Goal: Task Accomplishment & Management: Manage account settings

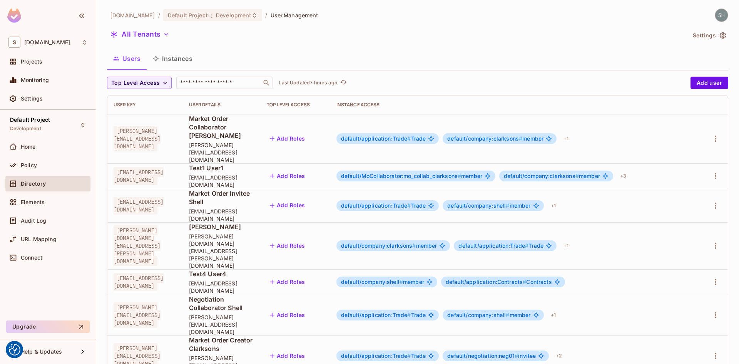
click at [182, 60] on button "Instances" at bounding box center [173, 58] width 52 height 19
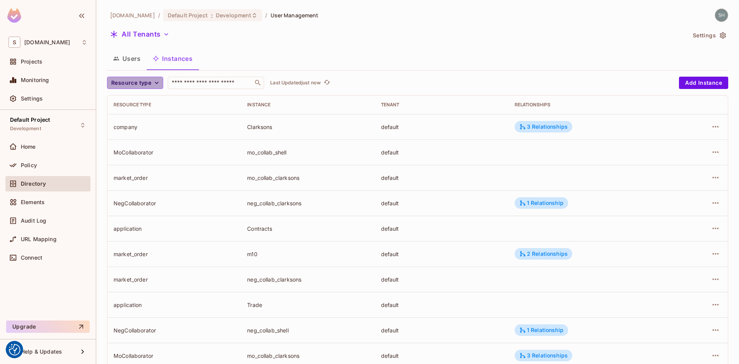
click at [157, 83] on icon "button" at bounding box center [157, 83] width 4 height 2
click at [128, 98] on span "Market Order" at bounding box center [134, 100] width 42 height 7
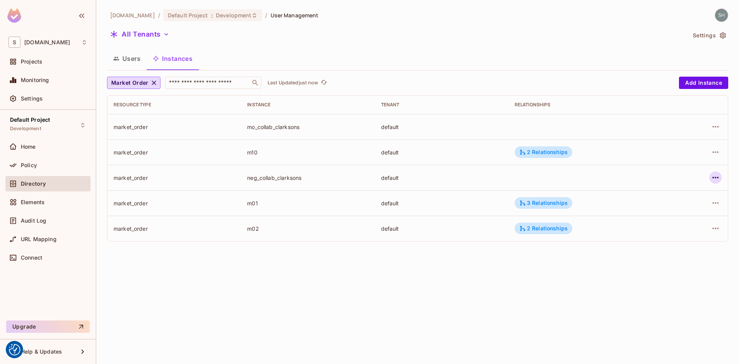
click at [591, 178] on icon "button" at bounding box center [715, 177] width 9 height 9
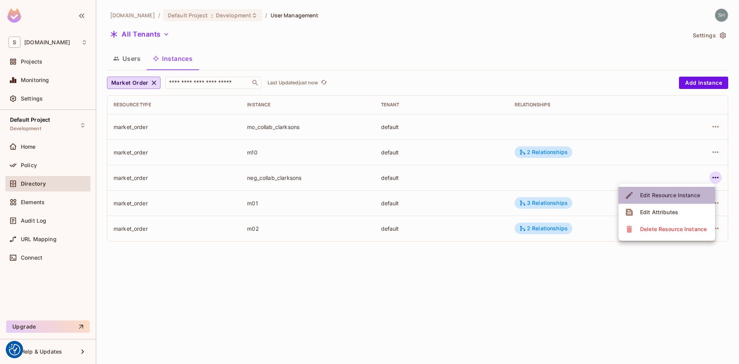
click at [591, 196] on div "Edit Resource Instance" at bounding box center [670, 195] width 60 height 8
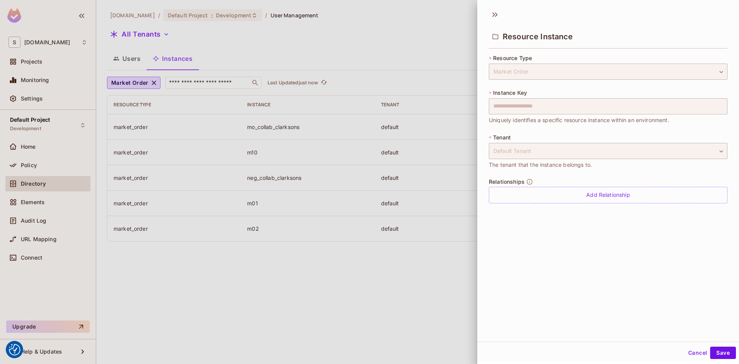
click at [591, 317] on button "Cancel" at bounding box center [697, 352] width 25 height 12
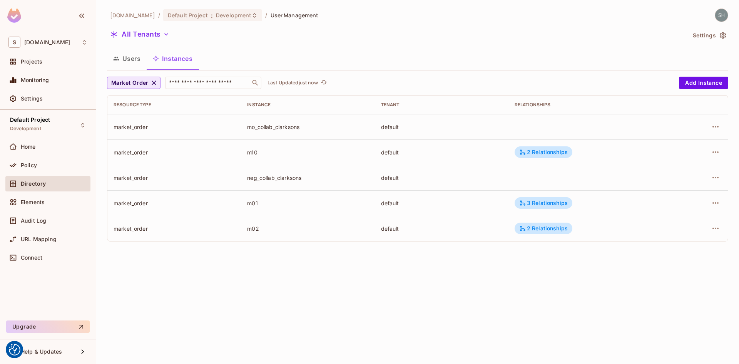
click at [154, 79] on icon "button" at bounding box center [154, 83] width 8 height 8
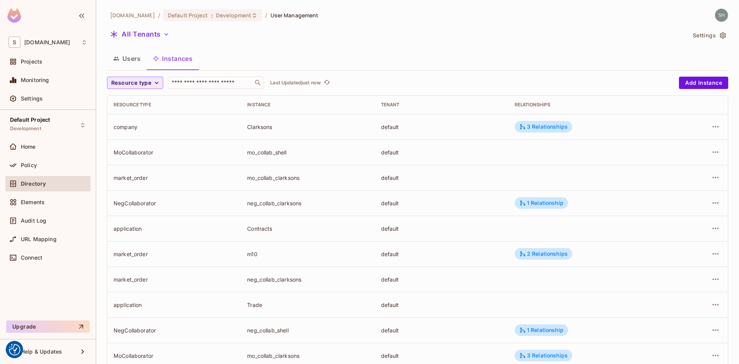
click at [156, 80] on icon "button" at bounding box center [157, 83] width 8 height 8
click at [134, 150] on span "MoCollaborator" at bounding box center [134, 149] width 42 height 7
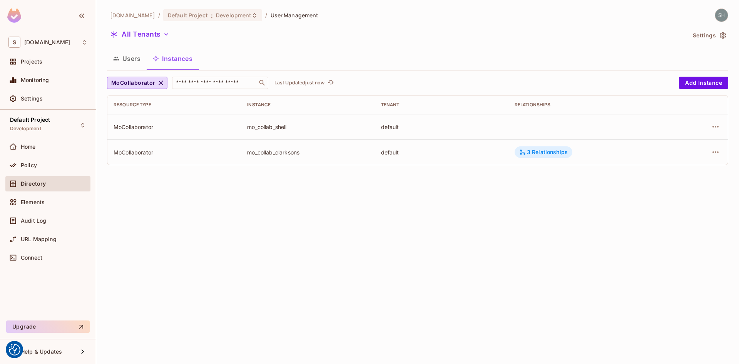
click at [564, 155] on div "3 Relationships" at bounding box center [543, 152] width 48 height 7
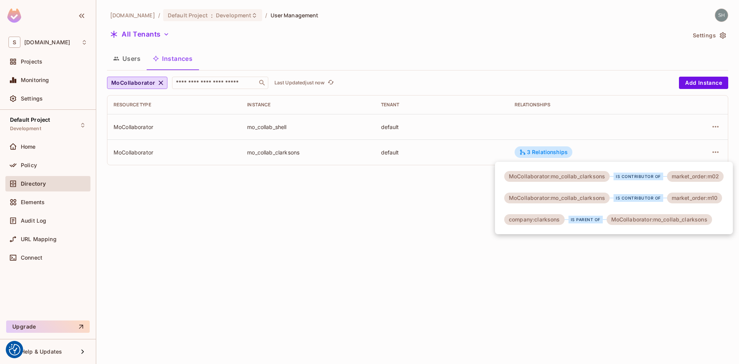
click at [368, 239] on div at bounding box center [369, 182] width 739 height 364
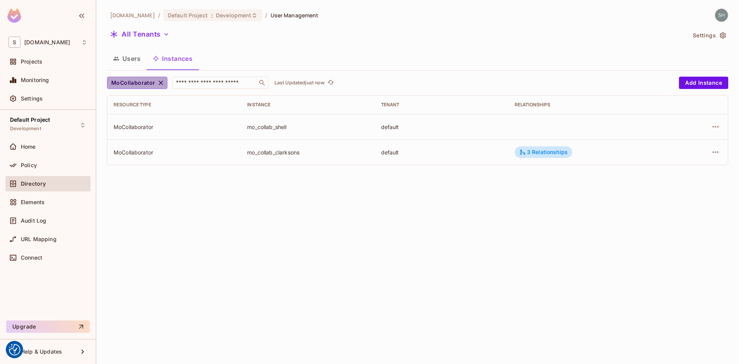
click at [159, 83] on icon "button" at bounding box center [161, 82] width 5 height 5
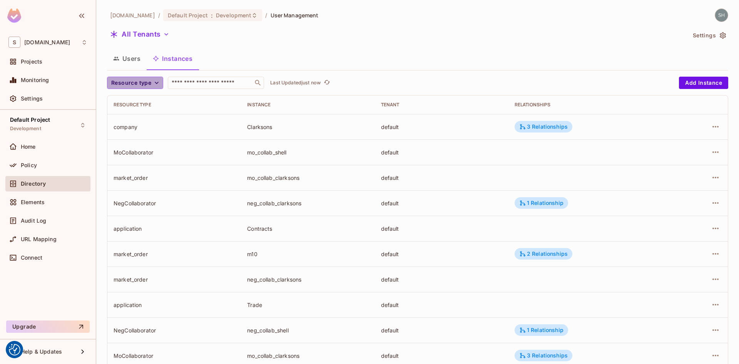
click at [156, 81] on icon "button" at bounding box center [157, 83] width 8 height 8
click at [134, 168] on span "NegCollaborator" at bounding box center [134, 166] width 42 height 7
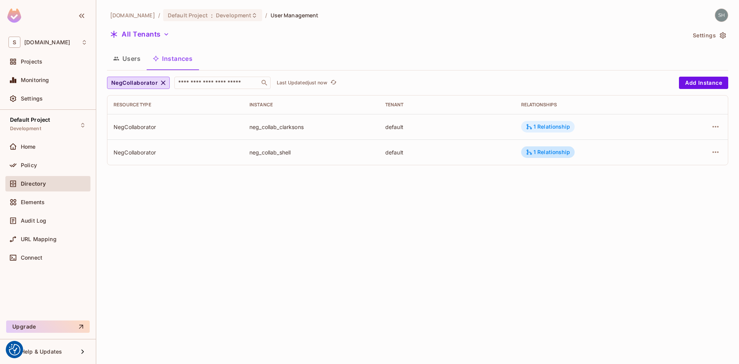
click at [562, 127] on div "1 Relationship" at bounding box center [548, 126] width 44 height 7
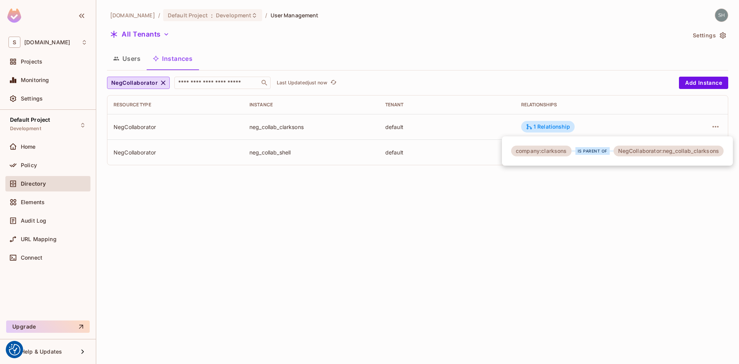
click at [556, 215] on div at bounding box center [369, 182] width 739 height 364
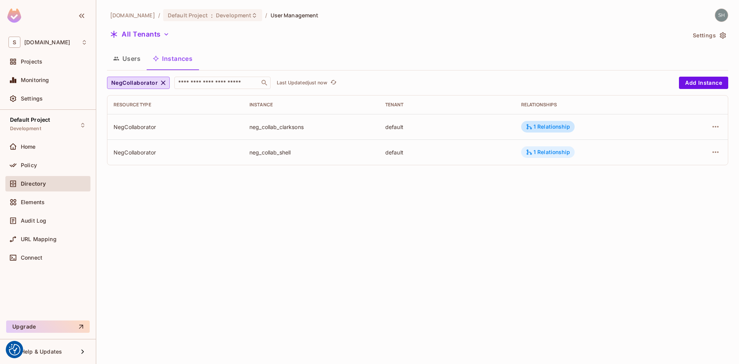
click at [546, 153] on div "1 Relationship" at bounding box center [548, 152] width 44 height 7
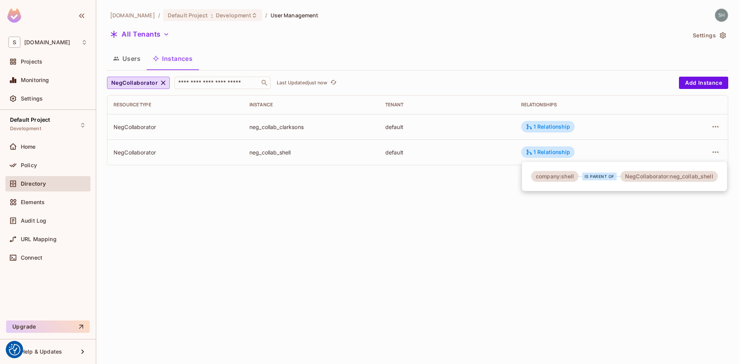
click at [163, 83] on div at bounding box center [369, 182] width 739 height 364
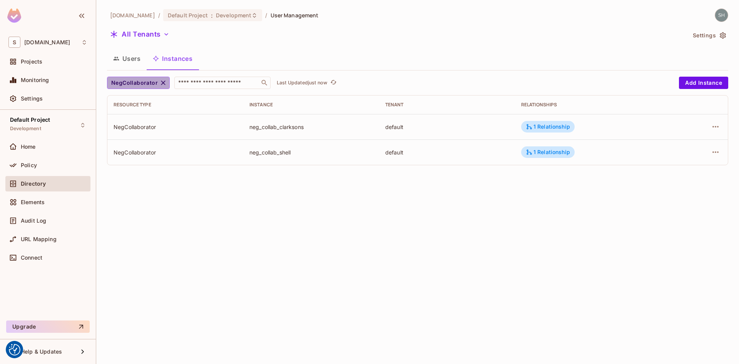
click at [162, 82] on icon "button" at bounding box center [163, 83] width 8 height 8
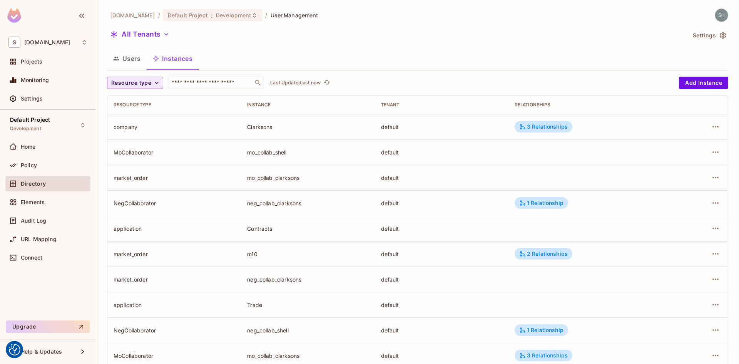
click at [157, 84] on icon "button" at bounding box center [157, 83] width 8 height 8
click at [135, 152] on span "MoCollaborator" at bounding box center [134, 149] width 42 height 7
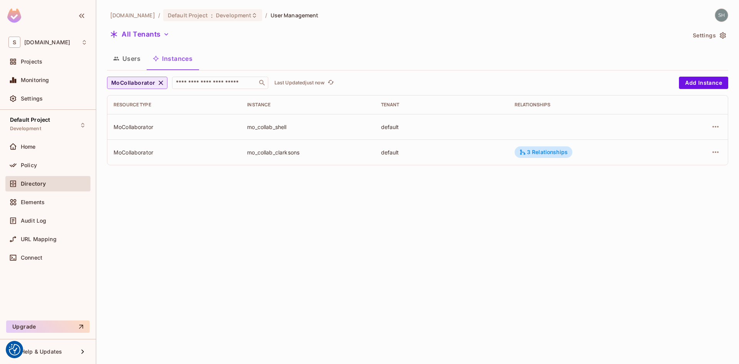
click at [537, 128] on td at bounding box center [589, 126] width 162 height 25
click at [591, 125] on icon "button" at bounding box center [715, 126] width 9 height 9
click at [430, 54] on div at bounding box center [369, 182] width 739 height 364
click at [157, 82] on icon "button" at bounding box center [161, 83] width 8 height 8
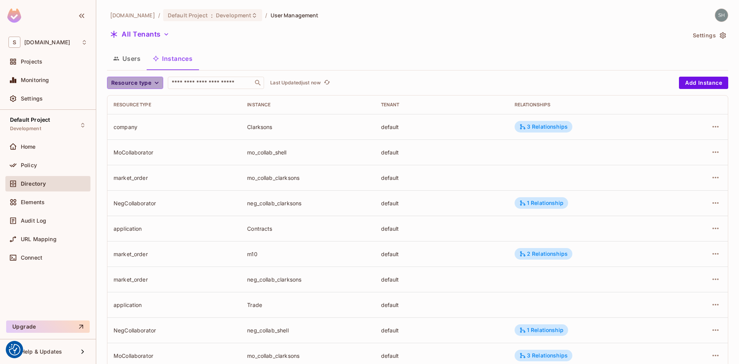
click at [160, 80] on icon "button" at bounding box center [157, 83] width 8 height 8
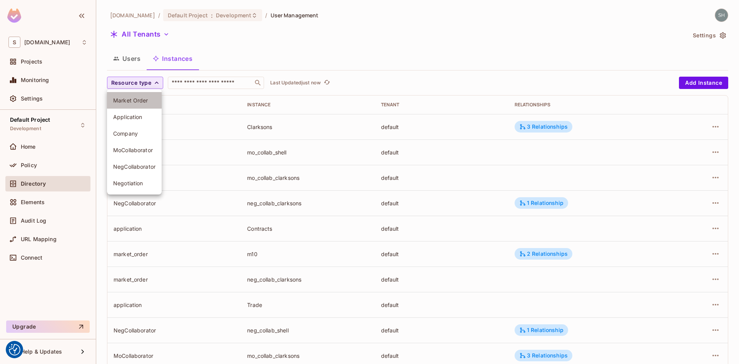
click at [137, 99] on span "Market Order" at bounding box center [134, 100] width 42 height 7
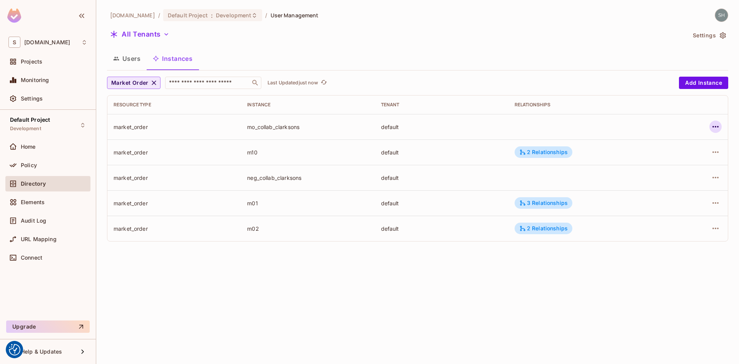
click at [591, 126] on icon "button" at bounding box center [715, 126] width 9 height 9
click at [591, 180] on div "Delete Resource Instance" at bounding box center [673, 178] width 67 height 8
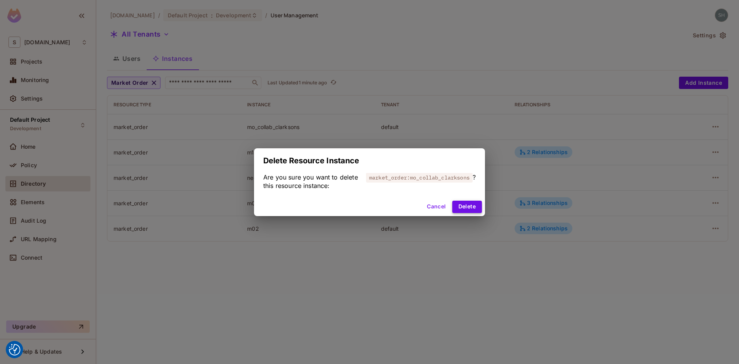
click at [468, 208] on button "Delete" at bounding box center [467, 206] width 30 height 12
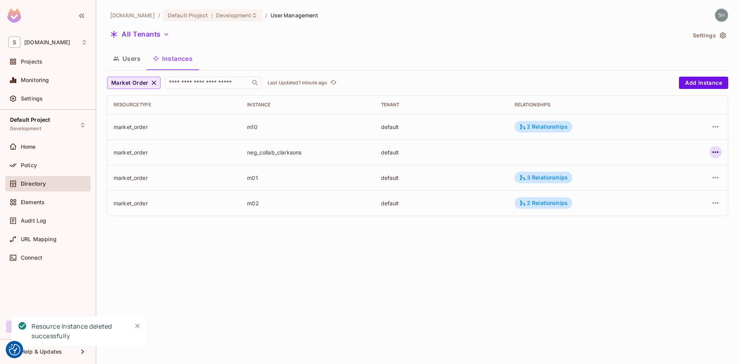
click at [591, 152] on icon "button" at bounding box center [715, 152] width 6 height 2
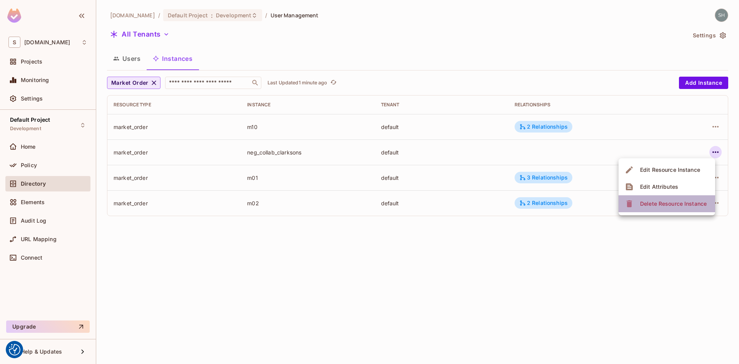
click at [591, 204] on div "Delete Resource Instance" at bounding box center [673, 204] width 67 height 8
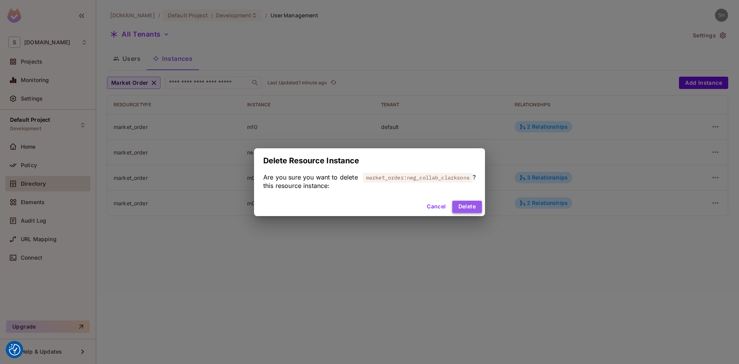
click at [466, 207] on button "Delete" at bounding box center [467, 206] width 30 height 12
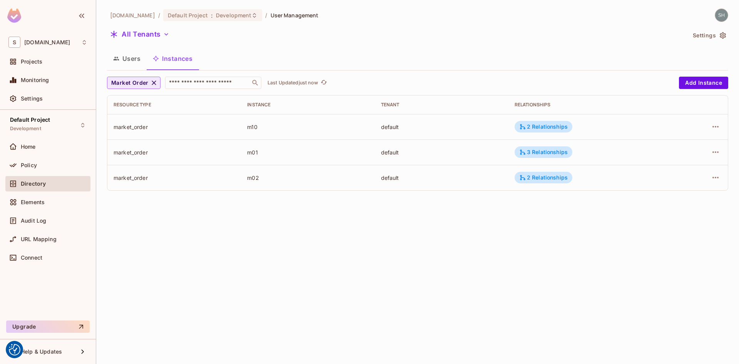
click at [404, 48] on div "sea.live / Default Project : Development / User Management All Tenants Settings…" at bounding box center [417, 102] width 621 height 188
click at [130, 60] on button "Users" at bounding box center [127, 58] width 40 height 19
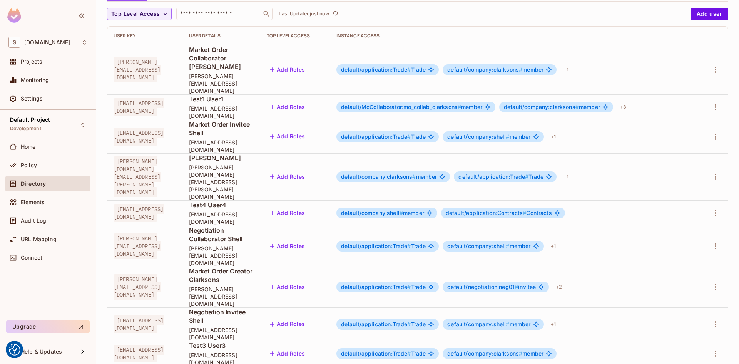
scroll to position [75, 0]
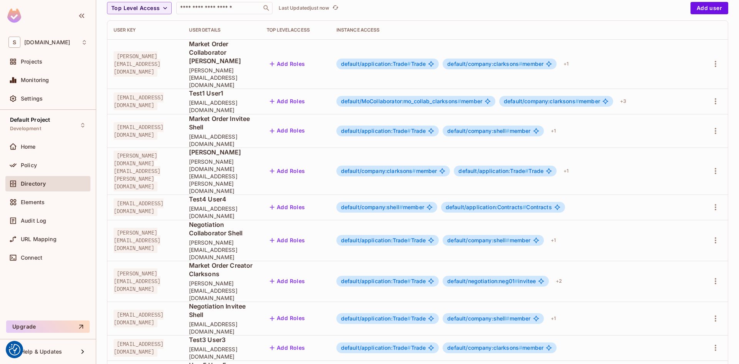
click at [591, 52] on div at bounding box center [369, 182] width 739 height 364
click at [571, 58] on div "+ 1" at bounding box center [565, 64] width 11 height 12
click at [591, 284] on div at bounding box center [369, 182] width 739 height 364
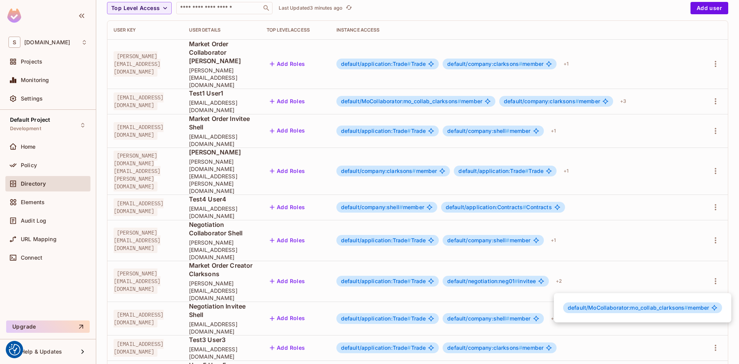
click at [515, 4] on div at bounding box center [369, 182] width 739 height 364
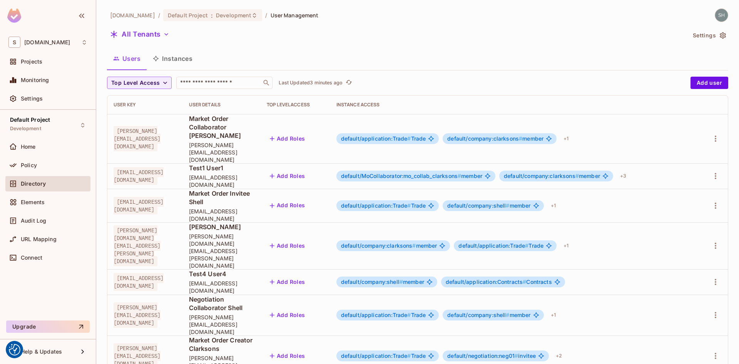
click at [182, 58] on button "Instances" at bounding box center [173, 58] width 52 height 19
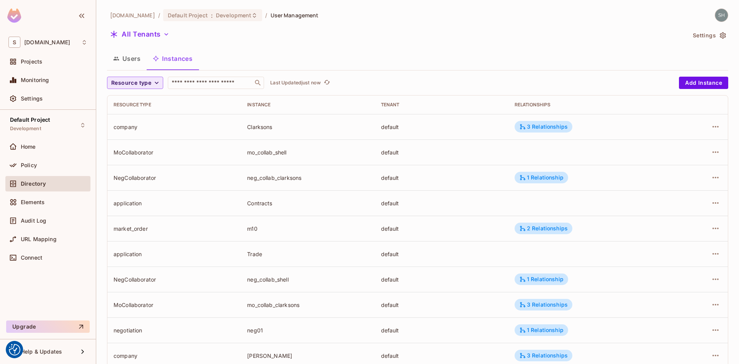
click at [158, 85] on icon "button" at bounding box center [157, 83] width 8 height 8
click at [136, 95] on li "Market Order" at bounding box center [134, 100] width 55 height 17
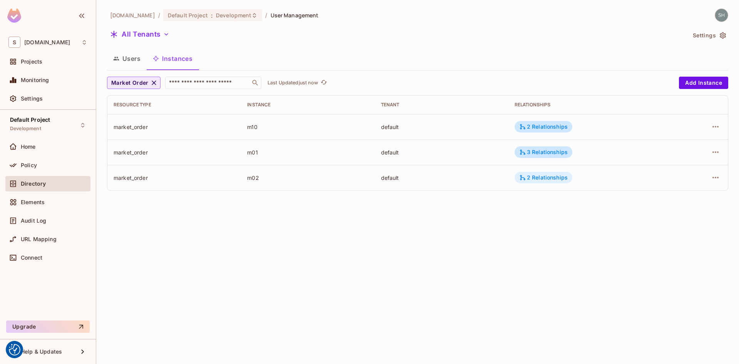
click at [557, 175] on div "2 Relationships" at bounding box center [543, 177] width 48 height 7
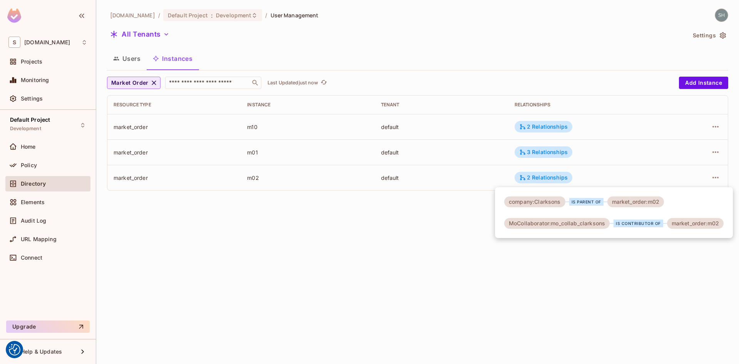
click at [24, 166] on div at bounding box center [369, 182] width 739 height 364
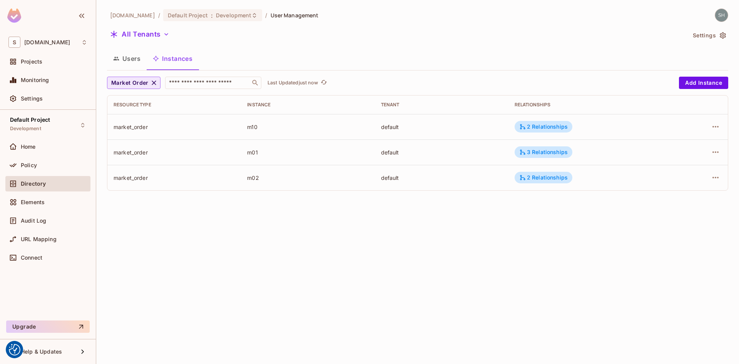
click at [24, 166] on span "Policy" at bounding box center [29, 165] width 16 height 6
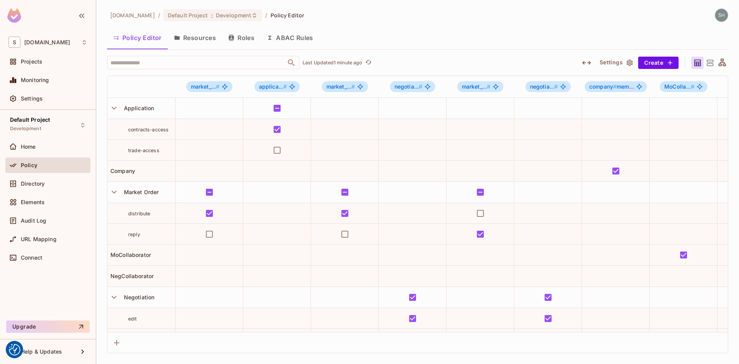
click at [443, 27] on div "sea.live / Default Project : Development / Policy Editor Policy Editor Resource…" at bounding box center [417, 180] width 621 height 344
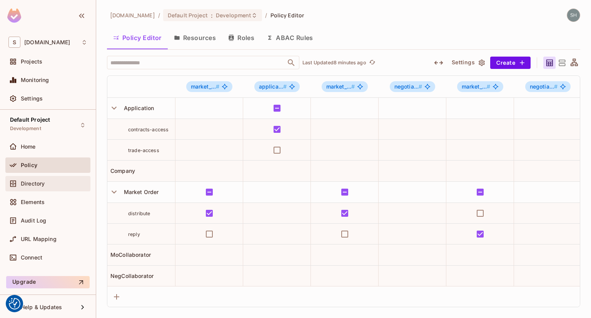
click at [34, 186] on span "Directory" at bounding box center [33, 183] width 24 height 6
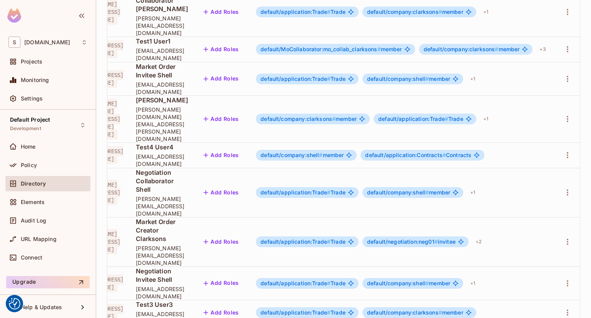
scroll to position [0, 110]
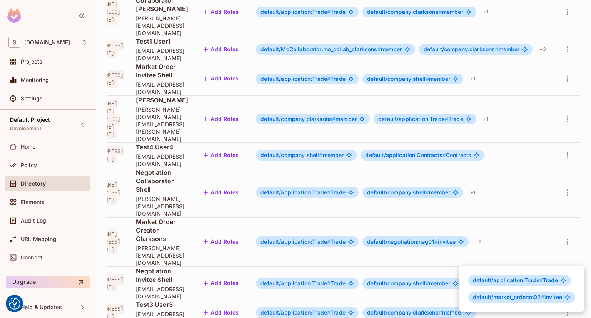
click at [489, 231] on div at bounding box center [295, 159] width 591 height 318
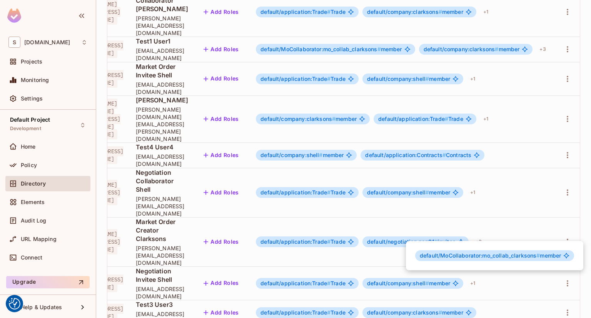
drag, startPoint x: 431, startPoint y: 271, endPoint x: 353, endPoint y: 277, distance: 78.7
click at [353, 277] on div at bounding box center [295, 159] width 591 height 318
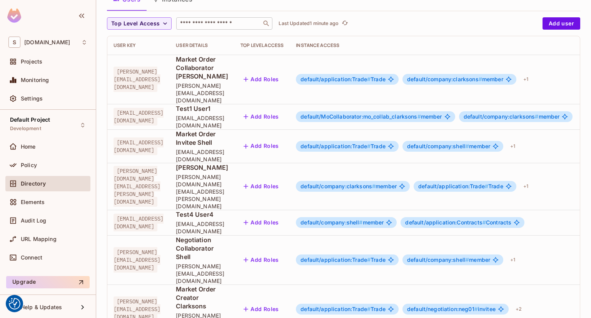
scroll to position [0, 0]
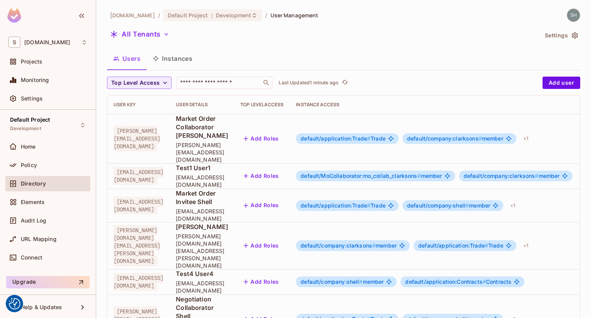
click at [172, 59] on button "Instances" at bounding box center [173, 58] width 52 height 19
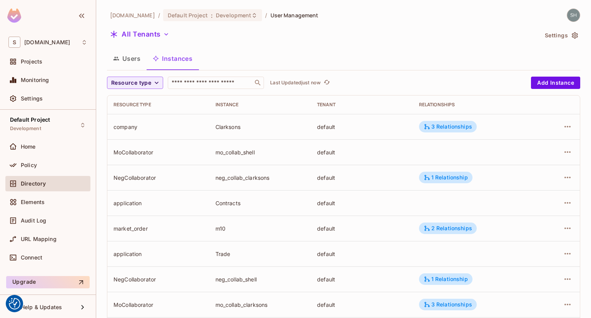
scroll to position [38, 0]
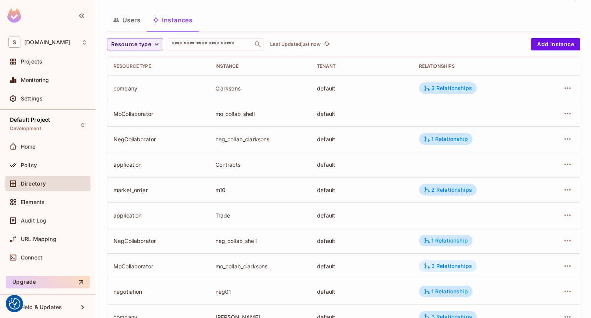
click at [461, 267] on div "3 Relationships" at bounding box center [448, 265] width 48 height 7
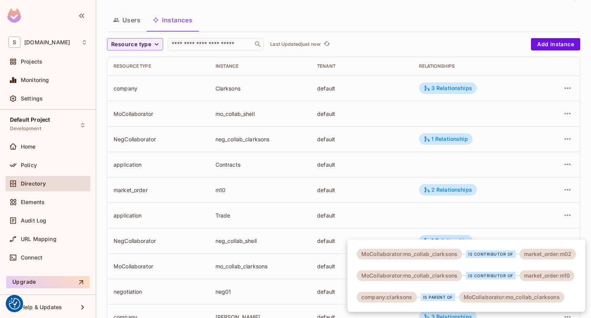
click at [391, 19] on div at bounding box center [295, 159] width 591 height 318
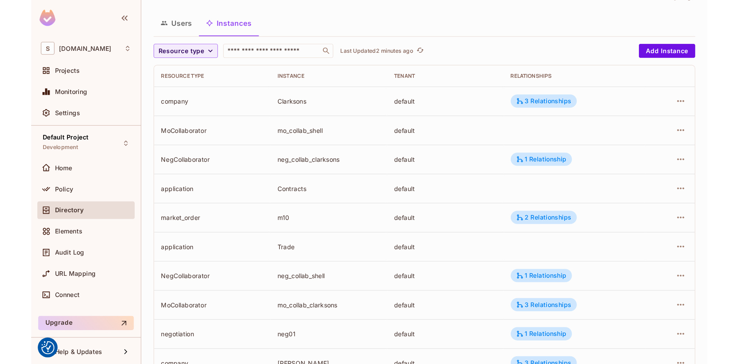
scroll to position [0, 0]
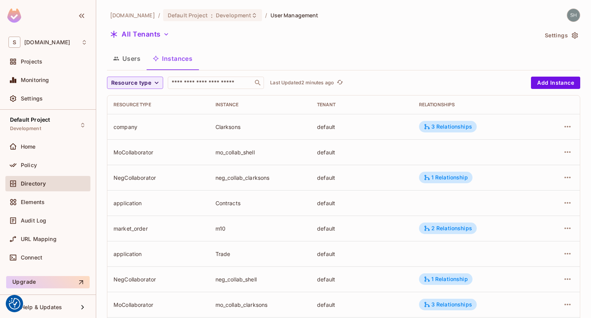
click at [293, 46] on div "sea.live / Default Project : Development / User Management All Tenants Settings…" at bounding box center [343, 242] width 473 height 468
click at [33, 166] on span "Policy" at bounding box center [29, 165] width 16 height 6
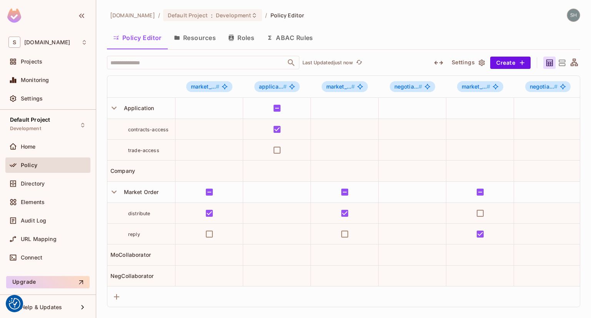
click at [574, 62] on icon at bounding box center [574, 61] width 7 height 7
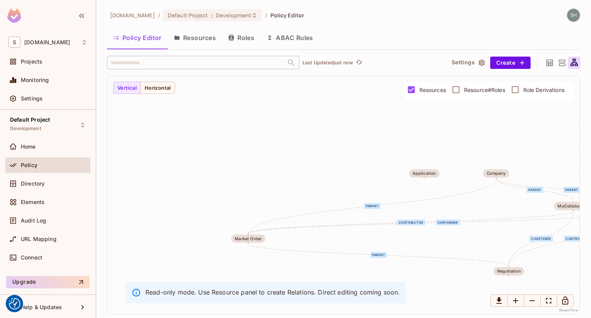
drag, startPoint x: 370, startPoint y: 157, endPoint x: 213, endPoint y: 128, distance: 159.3
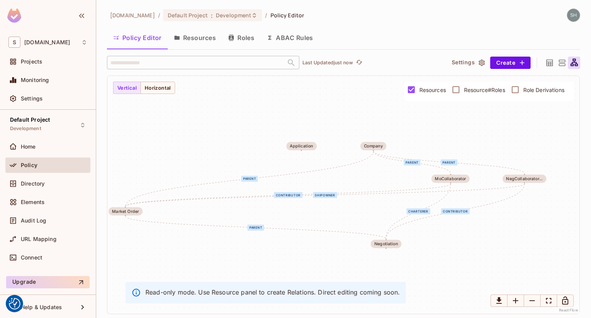
drag, startPoint x: 213, startPoint y: 128, endPoint x: 281, endPoint y: 118, distance: 68.5
click at [281, 118] on div "shipowner contributor parent parent parent parent charterer contributor Market …" at bounding box center [343, 195] width 472 height 238
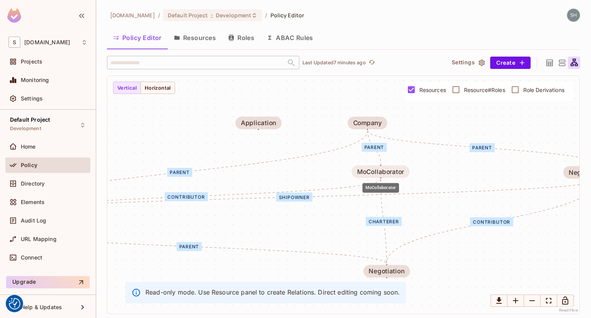
drag, startPoint x: 473, startPoint y: 170, endPoint x: 366, endPoint y: 170, distance: 106.6
click at [366, 170] on div "MoCollaborator" at bounding box center [380, 171] width 47 height 7
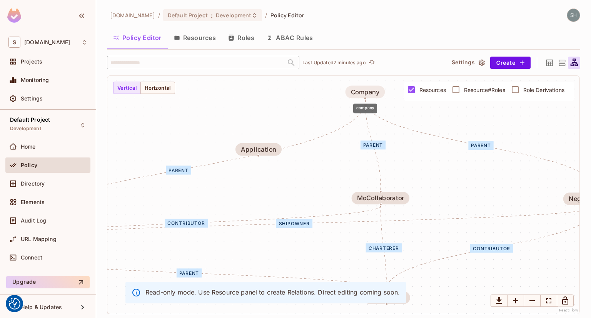
drag, startPoint x: 374, startPoint y: 122, endPoint x: 372, endPoint y: 88, distance: 33.9
click at [372, 88] on div "Company" at bounding box center [365, 91] width 29 height 7
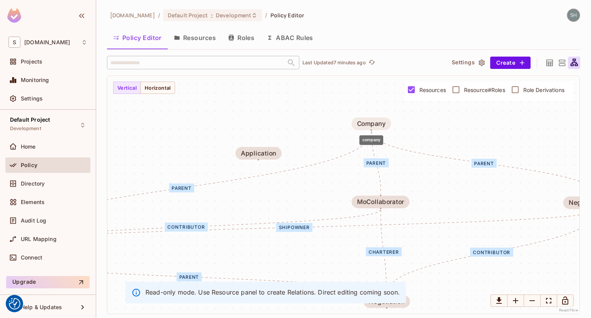
drag, startPoint x: 361, startPoint y: 91, endPoint x: 368, endPoint y: 124, distance: 33.4
click at [368, 124] on div "Company" at bounding box center [371, 123] width 29 height 7
drag, startPoint x: 262, startPoint y: 151, endPoint x: 204, endPoint y: 111, distance: 70.5
click at [176, 112] on div "Application" at bounding box center [172, 115] width 35 height 7
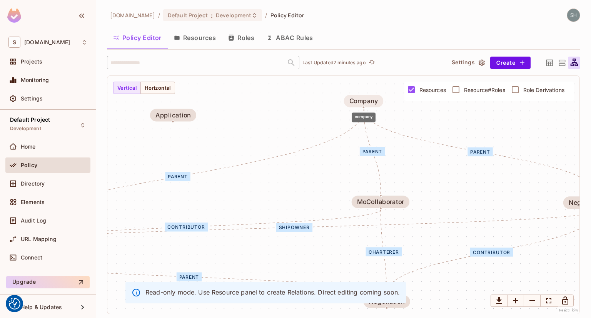
drag, startPoint x: 375, startPoint y: 122, endPoint x: 367, endPoint y: 97, distance: 26.2
click at [367, 97] on div "Company" at bounding box center [363, 100] width 29 height 7
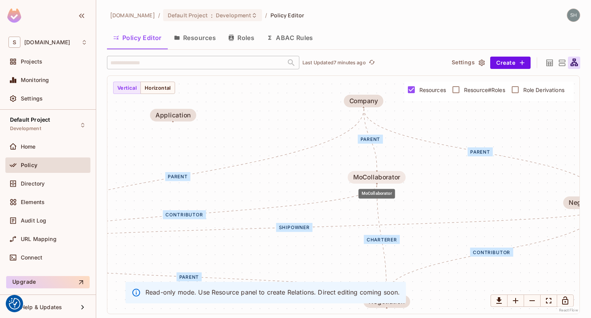
drag, startPoint x: 396, startPoint y: 200, endPoint x: 392, endPoint y: 174, distance: 26.4
click at [392, 174] on div "MoCollaborator" at bounding box center [376, 177] width 47 height 7
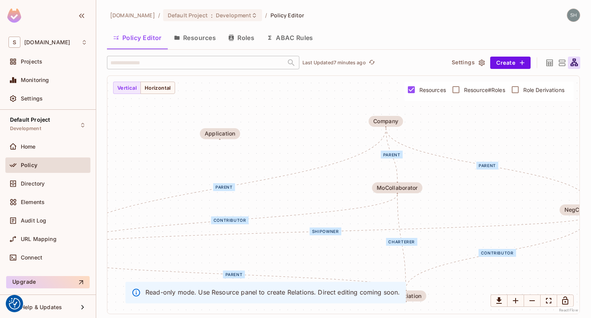
drag, startPoint x: 536, startPoint y: 272, endPoint x: 523, endPoint y: 248, distance: 27.2
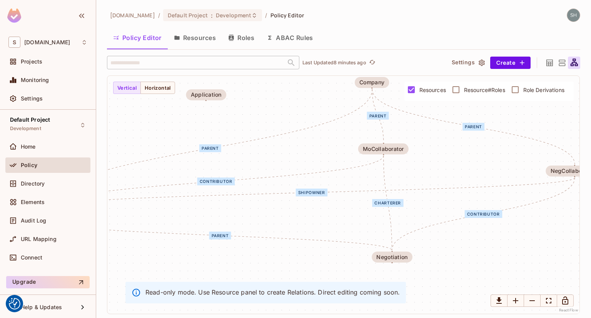
drag, startPoint x: 523, startPoint y: 248, endPoint x: 529, endPoint y: 240, distance: 10.2
click at [529, 240] on div "shipowner contributor parent parent parent parent charterer contributor Market …" at bounding box center [343, 195] width 472 height 238
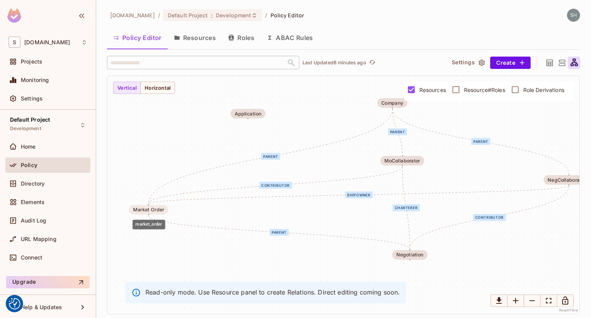
drag, startPoint x: 123, startPoint y: 217, endPoint x: 161, endPoint y: 210, distance: 39.2
click at [161, 210] on div "Market Order" at bounding box center [148, 209] width 31 height 5
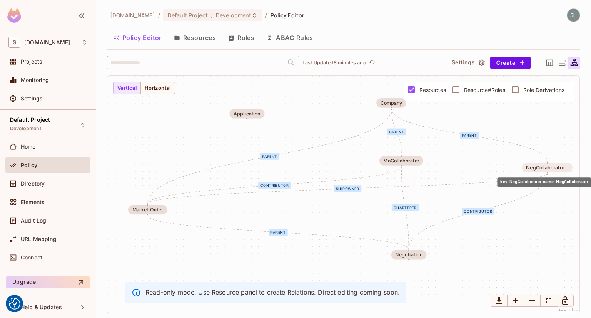
drag, startPoint x: 566, startPoint y: 179, endPoint x: 544, endPoint y: 167, distance: 25.0
click at [544, 167] on div "NegCollaborator..." at bounding box center [547, 167] width 42 height 5
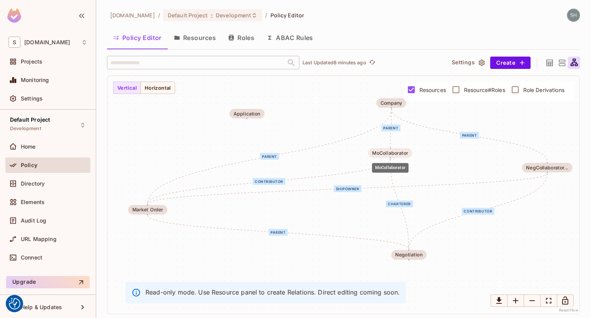
drag, startPoint x: 404, startPoint y: 159, endPoint x: 393, endPoint y: 151, distance: 14.1
click at [393, 151] on div "MoCollaborator" at bounding box center [390, 152] width 36 height 5
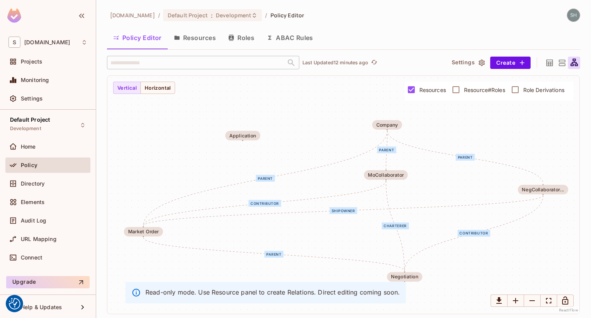
drag, startPoint x: 173, startPoint y: 139, endPoint x: 322, endPoint y: 133, distance: 149.0
click at [322, 133] on div "shipowner contributor parent parent parent parent charterer contributor Market …" at bounding box center [343, 195] width 472 height 238
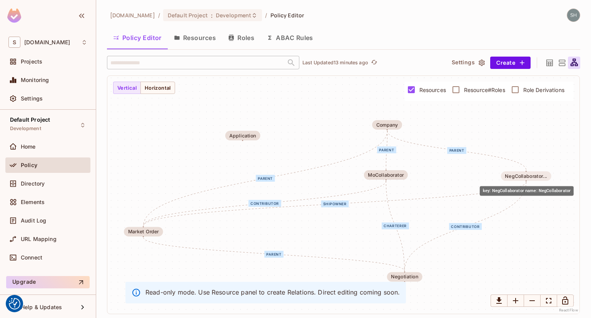
drag, startPoint x: 543, startPoint y: 187, endPoint x: 526, endPoint y: 173, distance: 22.1
click at [526, 174] on div "NegCollaborator..." at bounding box center [526, 176] width 42 height 5
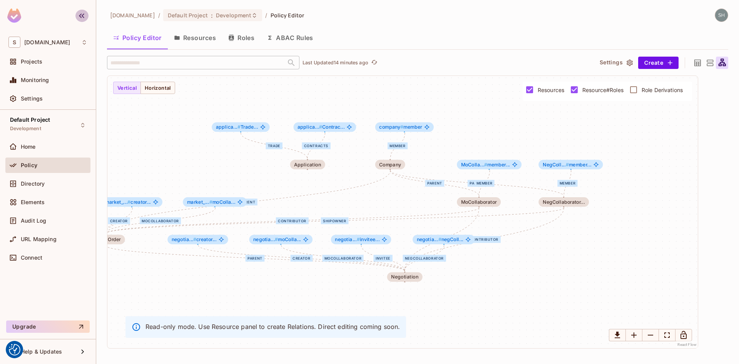
click at [79, 17] on icon "button" at bounding box center [81, 15] width 9 height 9
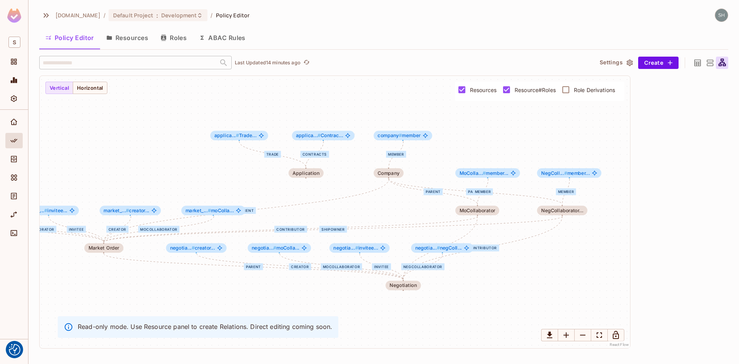
drag, startPoint x: 563, startPoint y: 255, endPoint x: 630, endPoint y: 264, distance: 66.7
click at [591, 264] on div "negCollaborator coCollaborator invitee creator moCollaborator shipowner contrib…" at bounding box center [335, 212] width 590 height 272
click at [591, 317] on icon "Fit View" at bounding box center [598, 334] width 9 height 9
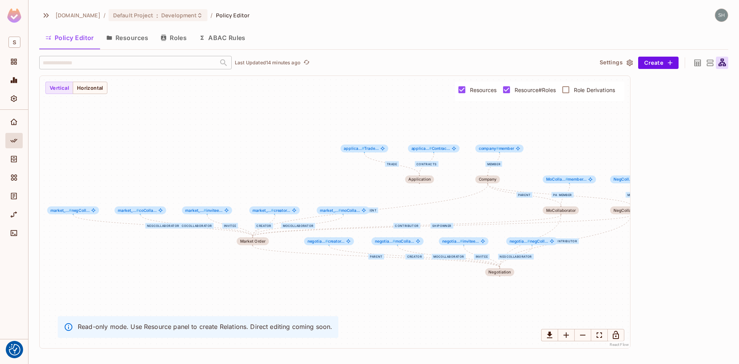
drag, startPoint x: 400, startPoint y: 304, endPoint x: 451, endPoint y: 307, distance: 50.9
click at [451, 307] on div "negCollaborator coCollaborator invitee creator moCollaborator shipowner contrib…" at bounding box center [335, 212] width 590 height 272
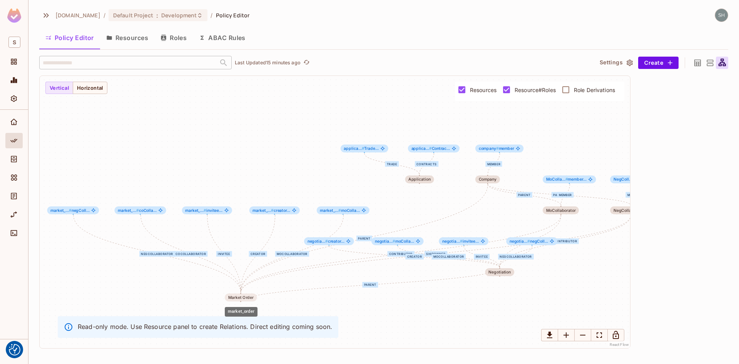
drag, startPoint x: 249, startPoint y: 240, endPoint x: 237, endPoint y: 297, distance: 58.6
click at [237, 297] on div "Market Order" at bounding box center [240, 297] width 25 height 5
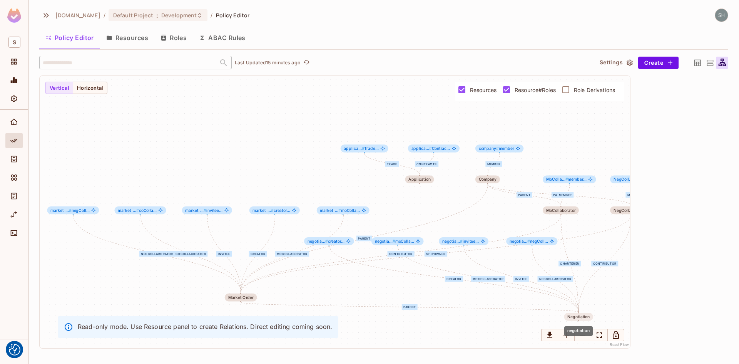
drag, startPoint x: 501, startPoint y: 274, endPoint x: 580, endPoint y: 318, distance: 90.8
click at [580, 317] on div "Negotiation" at bounding box center [578, 316] width 22 height 5
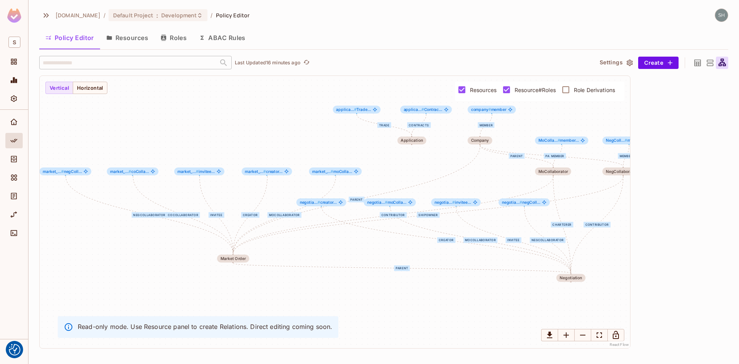
drag, startPoint x: 606, startPoint y: 294, endPoint x: 598, endPoint y: 255, distance: 39.6
click at [591, 255] on div "negCollaborator coCollaborator invitee creator moCollaborator shipowner contrib…" at bounding box center [335, 212] width 590 height 272
drag, startPoint x: 70, startPoint y: 174, endPoint x: 85, endPoint y: 173, distance: 15.4
click at [85, 173] on div "market_... # negColl..." at bounding box center [80, 171] width 52 height 8
drag, startPoint x: 138, startPoint y: 173, endPoint x: 154, endPoint y: 172, distance: 16.2
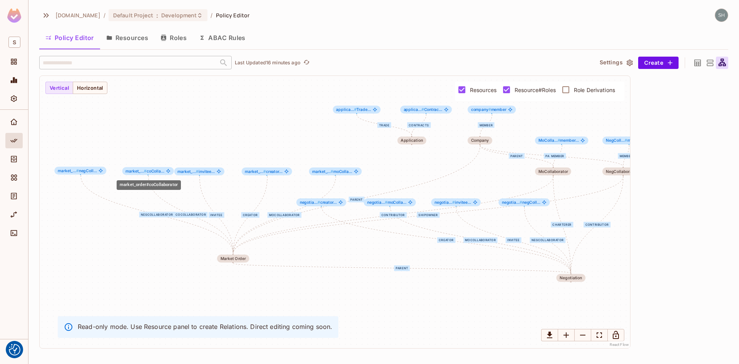
click at [154, 172] on span "market_... # coColla..." at bounding box center [144, 171] width 39 height 5
drag, startPoint x: 204, startPoint y: 173, endPoint x: 221, endPoint y: 173, distance: 16.9
click at [221, 173] on span "market_... # invitee..." at bounding box center [212, 171] width 37 height 5
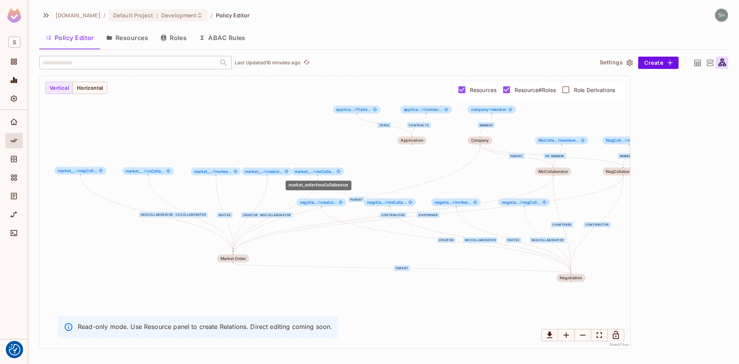
drag, startPoint x: 331, startPoint y: 173, endPoint x: 313, endPoint y: 172, distance: 17.7
click at [313, 172] on span "#" at bounding box center [314, 171] width 3 height 5
drag, startPoint x: 162, startPoint y: 172, endPoint x: 179, endPoint y: 173, distance: 16.9
click at [179, 173] on span "market_... # coColla..." at bounding box center [161, 171] width 39 height 5
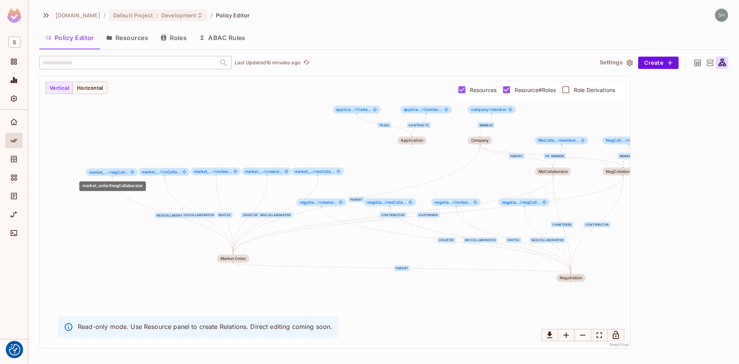
drag, startPoint x: 89, startPoint y: 172, endPoint x: 120, endPoint y: 174, distance: 31.6
click at [120, 174] on span "market_... # negColl..." at bounding box center [108, 172] width 39 height 5
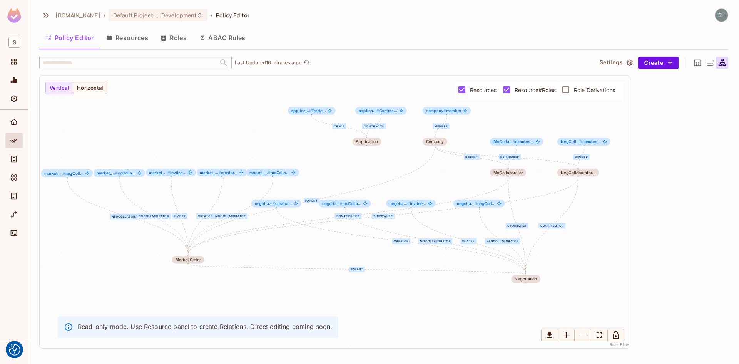
drag, startPoint x: 417, startPoint y: 300, endPoint x: 372, endPoint y: 301, distance: 45.0
click at [372, 301] on div "negCollaborator coCollaborator invitee creator moCollaborator shipowner contrib…" at bounding box center [335, 212] width 590 height 272
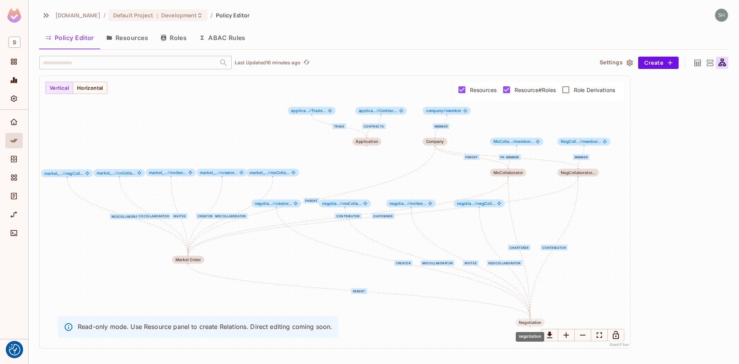
drag, startPoint x: 523, startPoint y: 278, endPoint x: 527, endPoint y: 322, distance: 44.5
click at [527, 317] on div "Negotiation" at bounding box center [530, 322] width 22 height 5
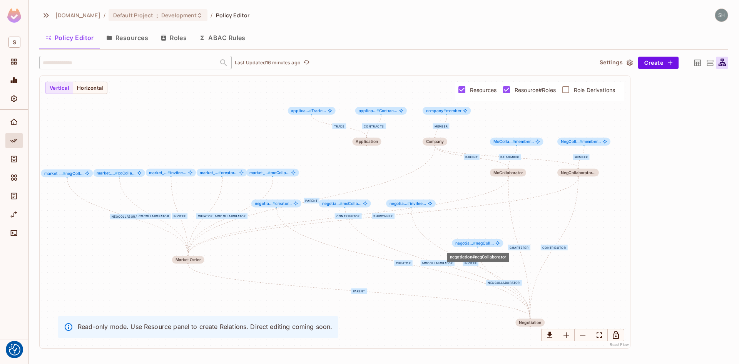
drag, startPoint x: 481, startPoint y: 203, endPoint x: 481, endPoint y: 245, distance: 41.6
click at [481, 245] on span "negotia... # negColl..." at bounding box center [474, 242] width 38 height 5
drag, startPoint x: 414, startPoint y: 202, endPoint x: 430, endPoint y: 242, distance: 42.8
click at [430, 242] on span "negotia... # invitee..." at bounding box center [424, 242] width 37 height 5
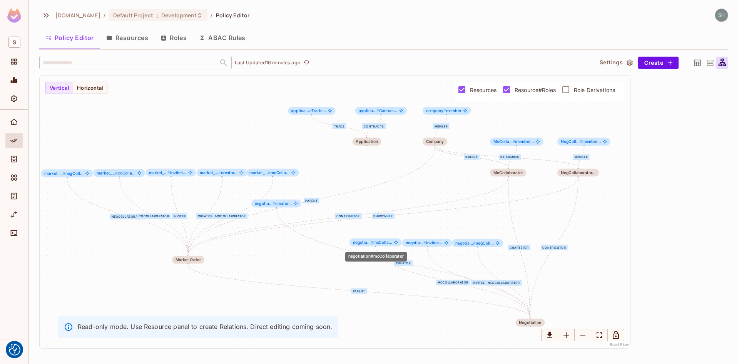
drag, startPoint x: 346, startPoint y: 204, endPoint x: 377, endPoint y: 242, distance: 49.5
click at [377, 242] on span "negotia... # moColla..." at bounding box center [372, 242] width 39 height 5
drag, startPoint x: 280, startPoint y: 204, endPoint x: 328, endPoint y: 244, distance: 62.6
click at [328, 244] on span "negotia... # creator..." at bounding box center [320, 243] width 37 height 5
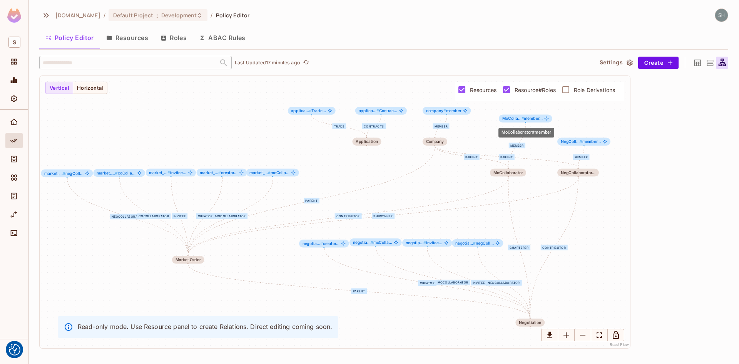
drag, startPoint x: 511, startPoint y: 143, endPoint x: 520, endPoint y: 120, distance: 25.2
click at [520, 120] on span "MoColla... #" at bounding box center [513, 118] width 22 height 5
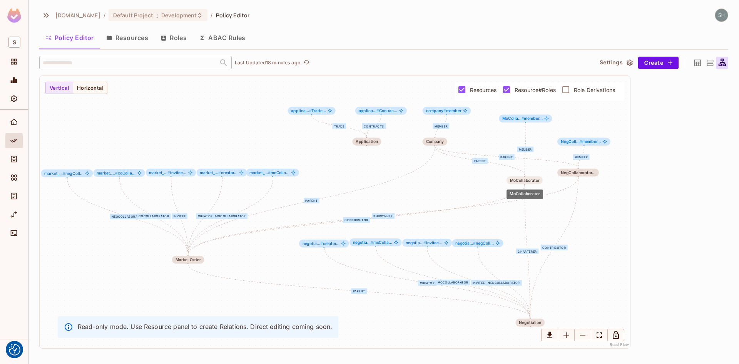
drag, startPoint x: 514, startPoint y: 170, endPoint x: 529, endPoint y: 178, distance: 16.9
click at [529, 178] on div "MoCollaborator" at bounding box center [525, 180] width 30 height 5
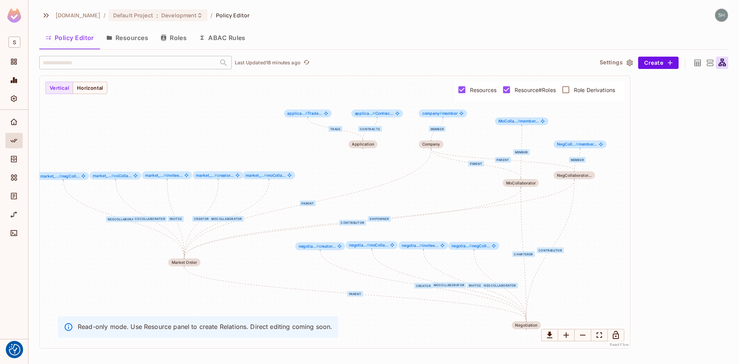
drag, startPoint x: 273, startPoint y: 99, endPoint x: 269, endPoint y: 101, distance: 4.7
click at [269, 101] on div "negCollaborator coCollaborator invitee creator moCollaborator shipowner contrib…" at bounding box center [335, 212] width 590 height 272
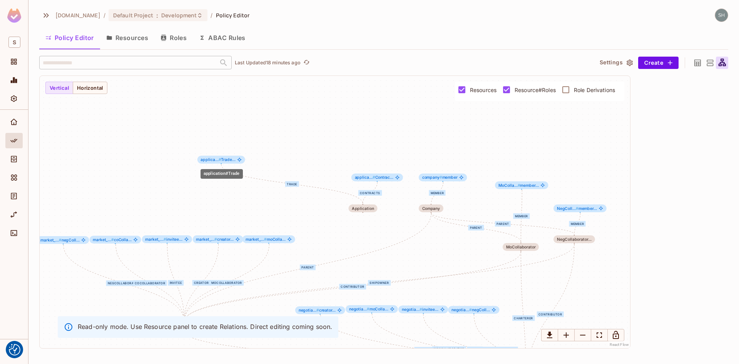
drag, startPoint x: 306, startPoint y: 113, endPoint x: 219, endPoint y: 160, distance: 98.3
click at [219, 160] on span "#" at bounding box center [220, 159] width 3 height 5
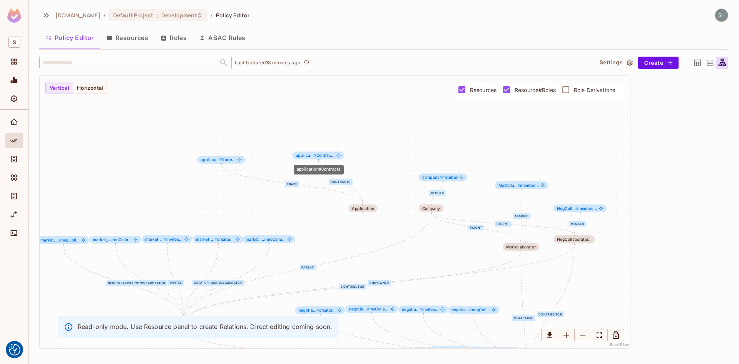
drag, startPoint x: 364, startPoint y: 177, endPoint x: 304, endPoint y: 155, distance: 63.7
click at [304, 155] on span "applica... #" at bounding box center [306, 155] width 20 height 5
drag, startPoint x: 364, startPoint y: 207, endPoint x: 271, endPoint y: 189, distance: 95.3
click at [271, 189] on div "Application" at bounding box center [269, 189] width 22 height 5
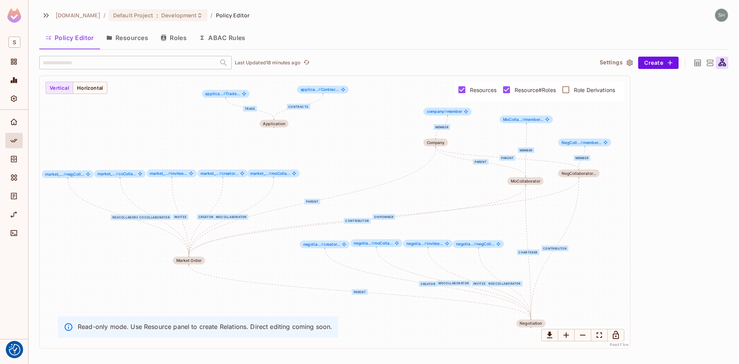
drag, startPoint x: 375, startPoint y: 209, endPoint x: 380, endPoint y: 143, distance: 66.0
click at [380, 143] on div "negCollaborator coCollaborator invitee creator moCollaborator shipowner contrib…" at bounding box center [335, 212] width 590 height 272
drag, startPoint x: 517, startPoint y: 180, endPoint x: 492, endPoint y: 179, distance: 25.0
click at [492, 179] on div "MoCollaborator" at bounding box center [502, 180] width 30 height 5
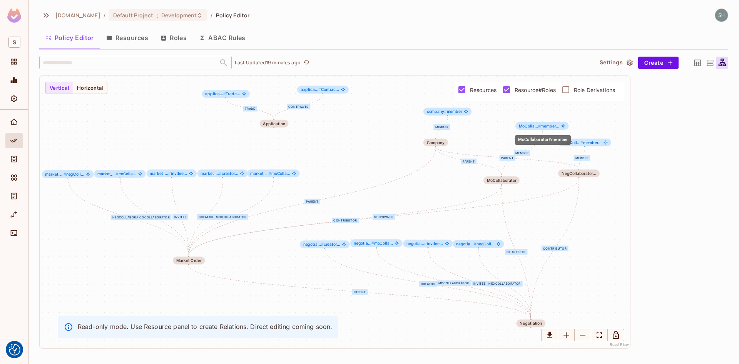
drag, startPoint x: 526, startPoint y: 121, endPoint x: 542, endPoint y: 128, distance: 17.4
click at [542, 128] on span "MoColla... # member..." at bounding box center [539, 126] width 40 height 5
drag, startPoint x: 508, startPoint y: 179, endPoint x: 522, endPoint y: 178, distance: 13.5
click at [522, 178] on div "MoCollaborator" at bounding box center [515, 179] width 30 height 5
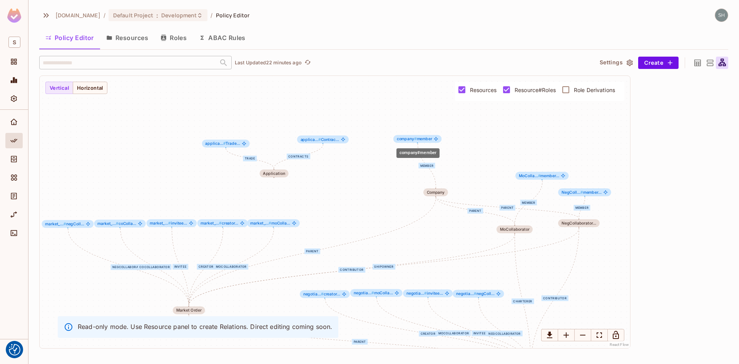
drag, startPoint x: 450, startPoint y: 113, endPoint x: 416, endPoint y: 138, distance: 42.7
click at [416, 138] on span "company # member" at bounding box center [414, 139] width 35 height 5
drag, startPoint x: 438, startPoint y: 189, endPoint x: 412, endPoint y: 164, distance: 36.7
click at [412, 164] on div "Company" at bounding box center [409, 167] width 25 height 8
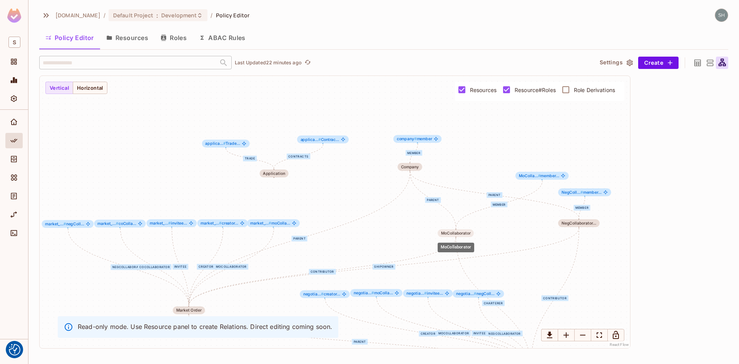
drag, startPoint x: 513, startPoint y: 228, endPoint x: 453, endPoint y: 232, distance: 60.6
click at [453, 232] on div "MoCollaborator" at bounding box center [456, 233] width 30 height 5
drag, startPoint x: 536, startPoint y: 178, endPoint x: 486, endPoint y: 211, distance: 60.3
click at [486, 210] on div "MoColla... # member..." at bounding box center [490, 208] width 53 height 8
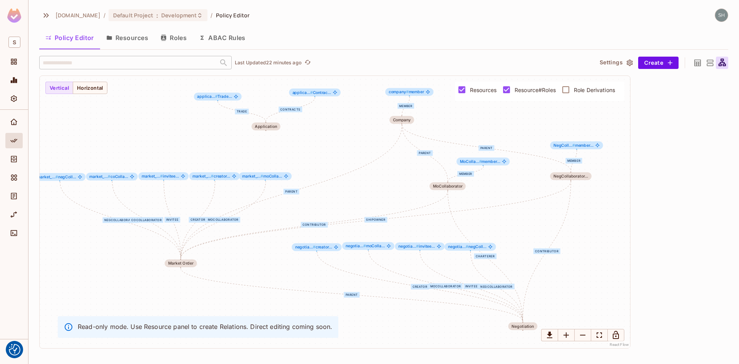
drag, startPoint x: 604, startPoint y: 289, endPoint x: 596, endPoint y: 242, distance: 47.6
click at [591, 242] on div "negCollaborator coCollaborator invitee creator moCollaborator shipowner contrib…" at bounding box center [335, 212] width 590 height 272
click at [591, 245] on div "negCollaborator coCollaborator invitee creator moCollaborator shipowner contrib…" at bounding box center [335, 212] width 590 height 272
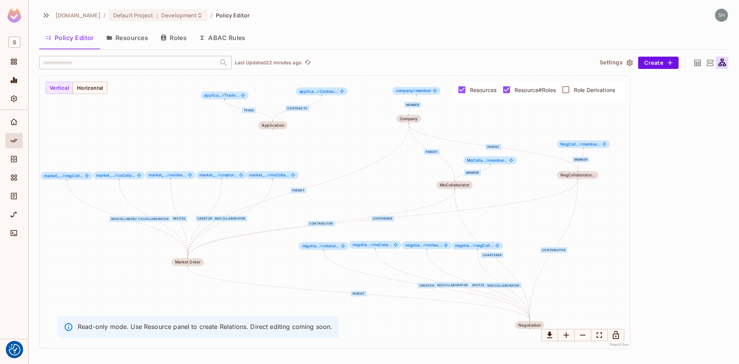
drag, startPoint x: 594, startPoint y: 243, endPoint x: 601, endPoint y: 242, distance: 7.0
click at [591, 242] on div "negCollaborator coCollaborator invitee creator moCollaborator shipowner contrib…" at bounding box center [335, 212] width 590 height 272
drag, startPoint x: 327, startPoint y: 247, endPoint x: 295, endPoint y: 258, distance: 34.1
click at [295, 258] on span "negotia... # creator..." at bounding box center [288, 257] width 37 height 5
drag, startPoint x: 365, startPoint y: 247, endPoint x: 332, endPoint y: 252, distance: 33.4
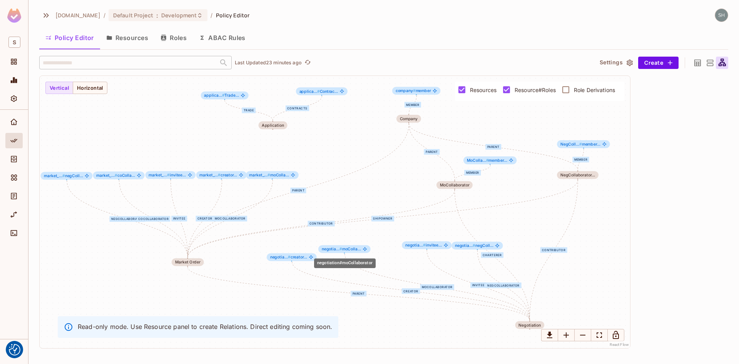
click at [332, 252] on div "negotia... # moColla..." at bounding box center [344, 249] width 52 height 8
drag, startPoint x: 416, startPoint y: 248, endPoint x: 385, endPoint y: 244, distance: 31.4
click at [385, 244] on div "negotia... # invitee..." at bounding box center [396, 242] width 50 height 8
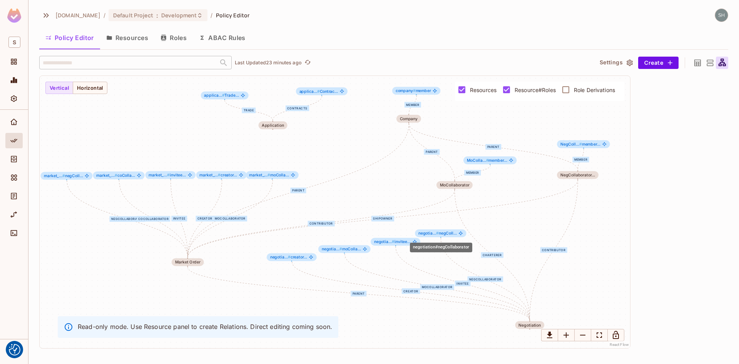
drag, startPoint x: 473, startPoint y: 247, endPoint x: 435, endPoint y: 235, distance: 39.2
click at [435, 235] on span "negotia... #" at bounding box center [428, 232] width 20 height 5
click at [404, 3] on div "sea.live / Default Project : Development / Policy Editor Policy Editor Resource…" at bounding box center [383, 182] width 710 height 364
drag, startPoint x: 16, startPoint y: 157, endPoint x: 367, endPoint y: 22, distance: 375.9
click at [367, 22] on div "sea.live / Default Project : Development / Policy Editor" at bounding box center [383, 14] width 689 height 13
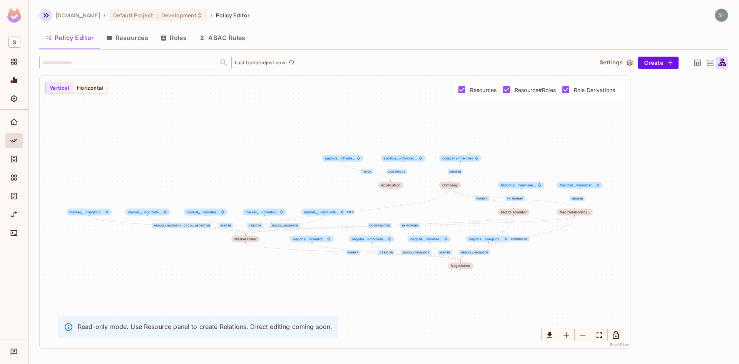
click at [44, 18] on icon "button" at bounding box center [46, 15] width 9 height 9
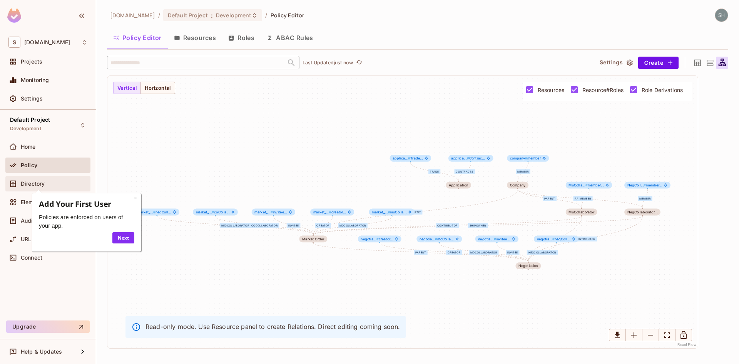
click at [29, 183] on span "Directory" at bounding box center [33, 183] width 24 height 6
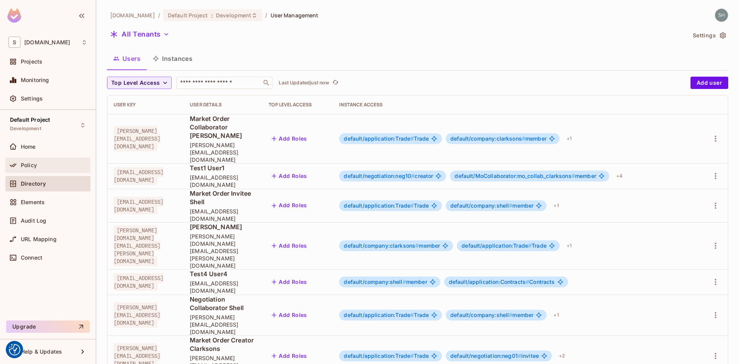
click at [24, 162] on span "Policy" at bounding box center [29, 165] width 16 height 6
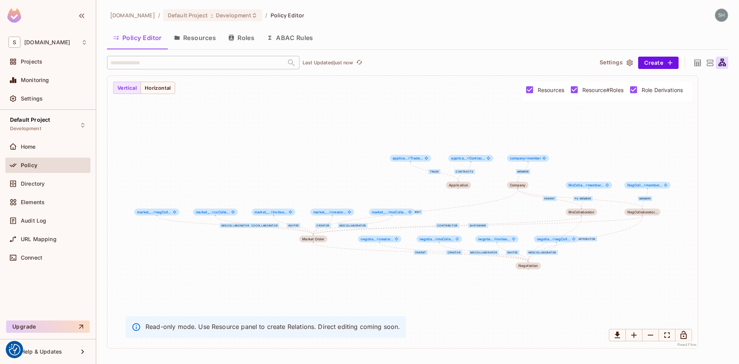
click at [695, 62] on icon at bounding box center [697, 62] width 7 height 7
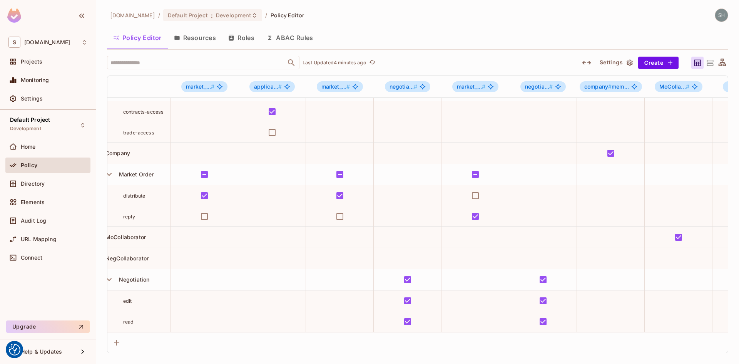
scroll to position [23, 0]
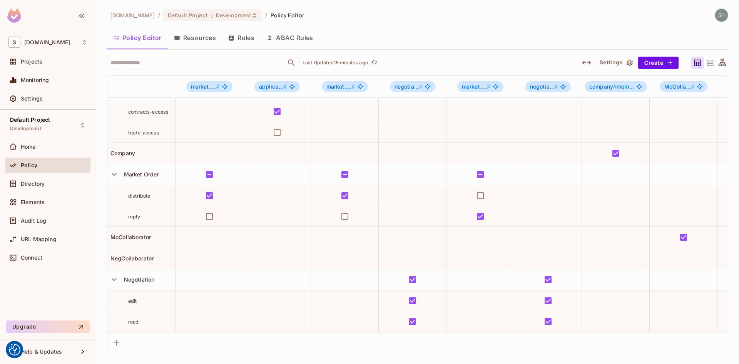
drag, startPoint x: 453, startPoint y: 16, endPoint x: 448, endPoint y: 20, distance: 6.3
click at [453, 16] on div "sea.live / Default Project : Development / Policy Editor" at bounding box center [417, 14] width 621 height 13
click at [192, 39] on button "Resources" at bounding box center [195, 37] width 54 height 19
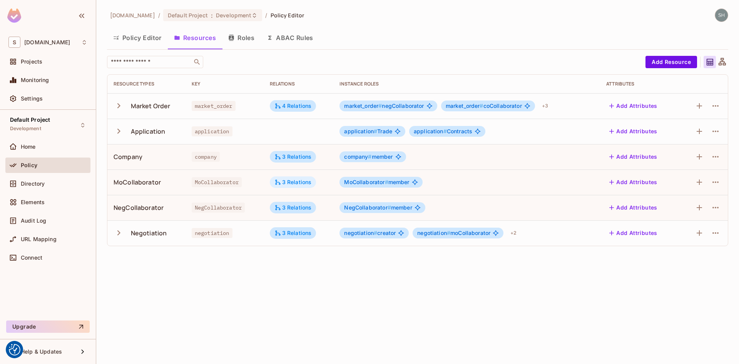
click at [281, 180] on icon at bounding box center [277, 182] width 7 height 7
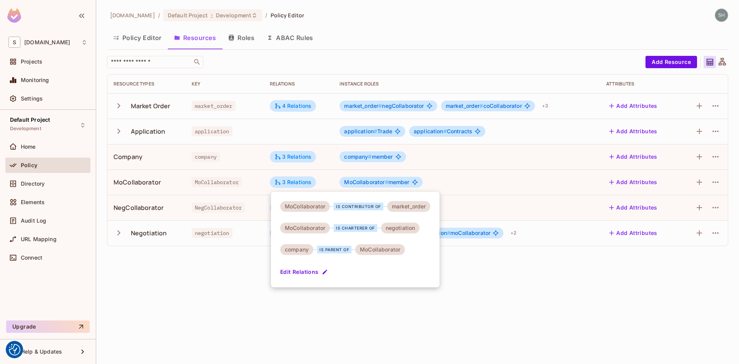
click at [32, 184] on div at bounding box center [369, 182] width 739 height 364
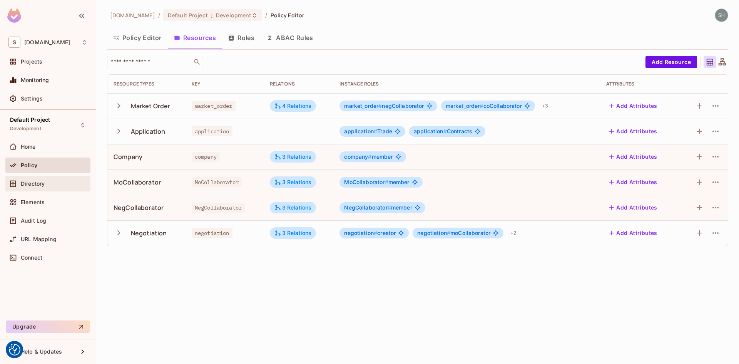
click at [29, 185] on span "Directory" at bounding box center [33, 183] width 24 height 6
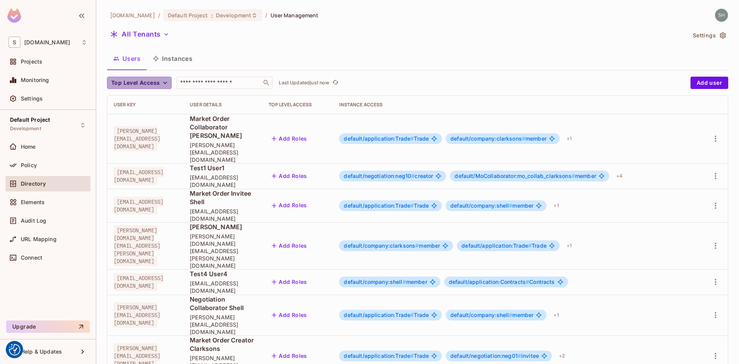
click at [161, 82] on icon "button" at bounding box center [165, 83] width 8 height 8
click at [322, 39] on div at bounding box center [369, 182] width 739 height 364
click at [180, 60] on button "Instances" at bounding box center [173, 58] width 52 height 19
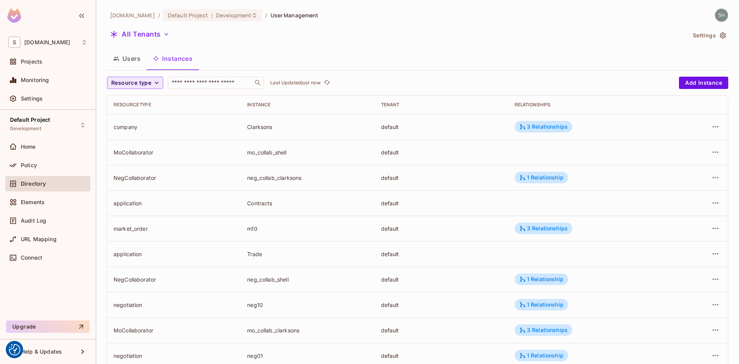
click at [158, 86] on icon "button" at bounding box center [157, 83] width 8 height 8
click at [146, 152] on span "MoCollaborator" at bounding box center [134, 149] width 42 height 7
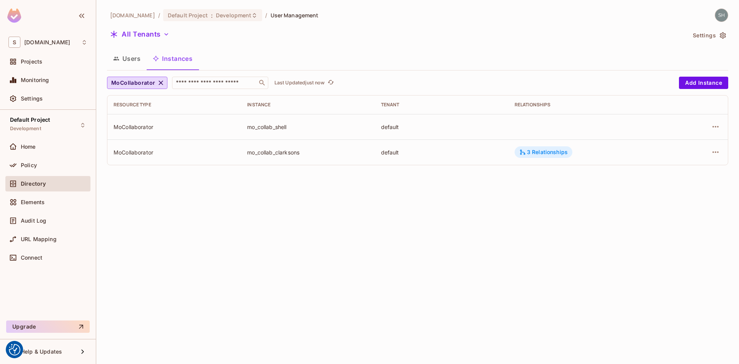
click at [546, 155] on div "3 Relationships" at bounding box center [543, 152] width 48 height 7
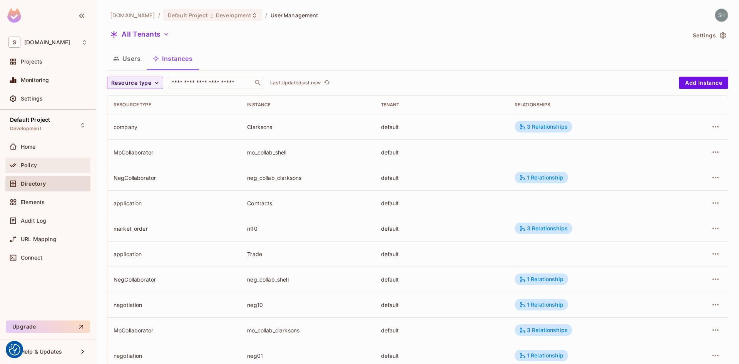
click at [28, 169] on div "Policy" at bounding box center [47, 164] width 79 height 9
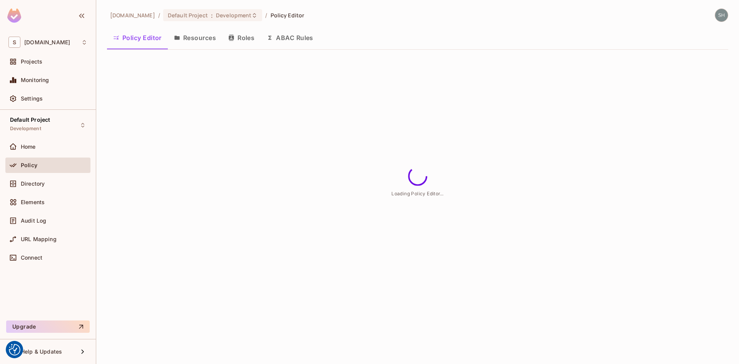
click at [317, 234] on div "sea.live / Default Project : Development / Policy Editor Policy Editor Resource…" at bounding box center [417, 182] width 643 height 364
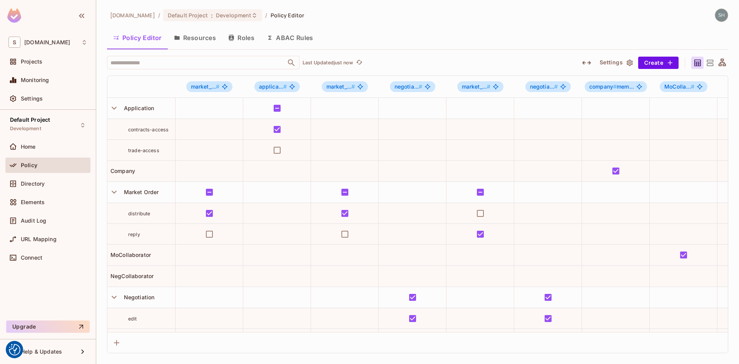
click at [201, 38] on button "Resources" at bounding box center [195, 37] width 54 height 19
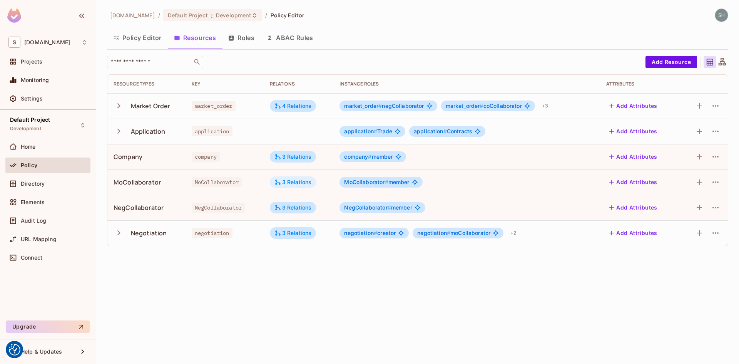
click at [303, 183] on div "3 Relations" at bounding box center [292, 182] width 37 height 7
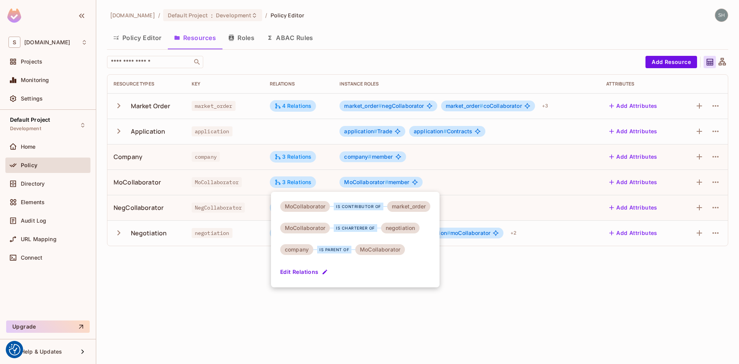
click at [136, 182] on div at bounding box center [369, 182] width 739 height 364
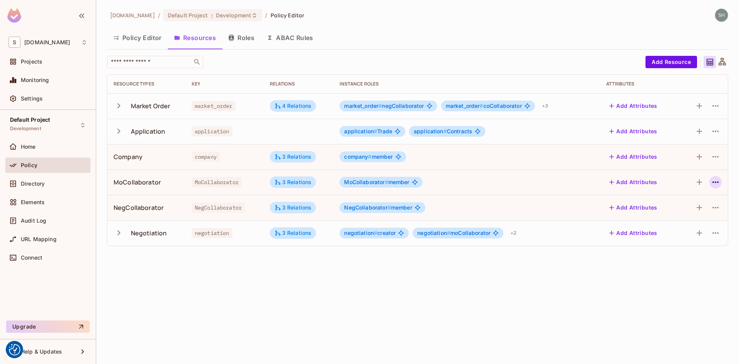
click at [720, 182] on icon "button" at bounding box center [715, 181] width 9 height 9
click at [687, 210] on div "Edit Resource" at bounding box center [682, 213] width 36 height 8
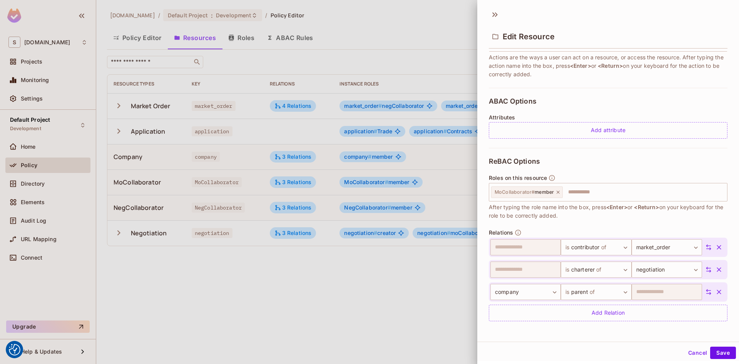
scroll to position [1, 0]
click at [685, 350] on button "Cancel" at bounding box center [697, 351] width 25 height 12
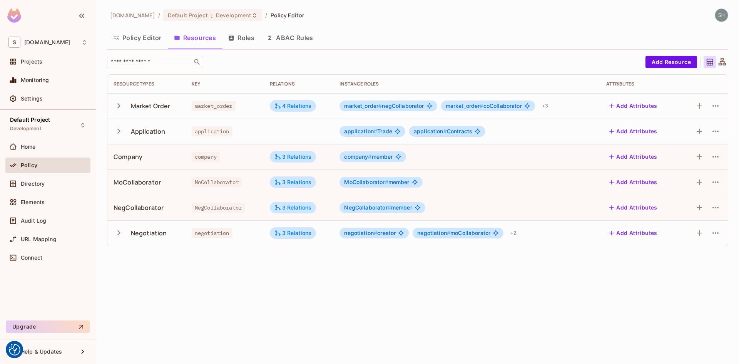
click at [139, 34] on button "Policy Editor" at bounding box center [137, 37] width 61 height 19
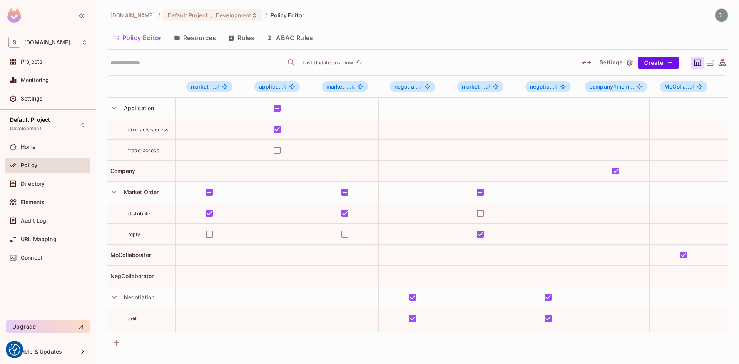
click at [707, 64] on icon at bounding box center [709, 63] width 7 height 6
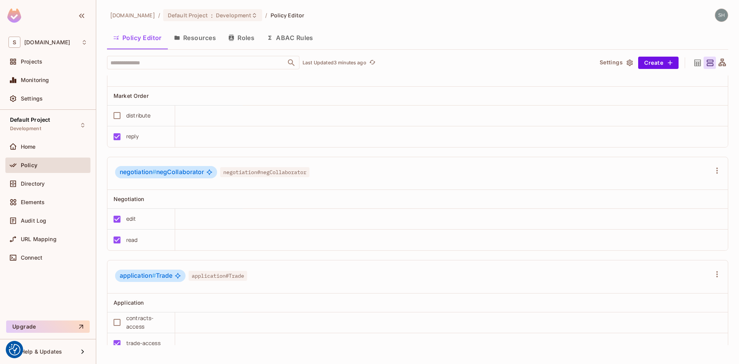
scroll to position [1006, 0]
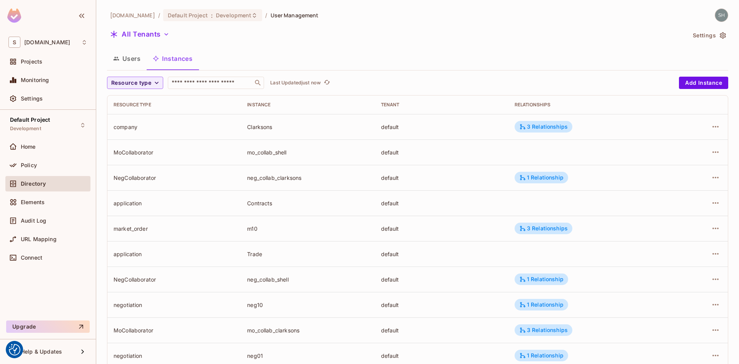
click at [132, 60] on button "Users" at bounding box center [127, 58] width 40 height 19
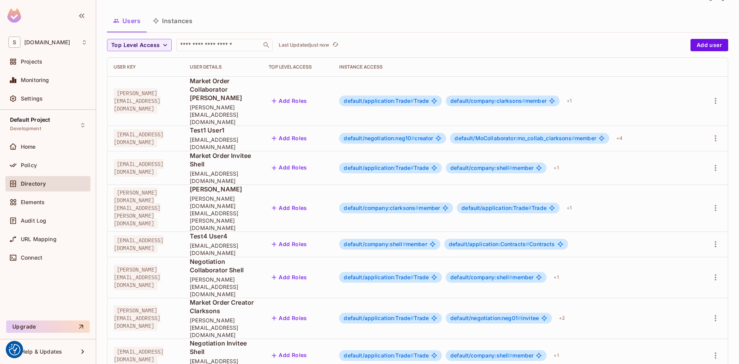
scroll to position [75, 0]
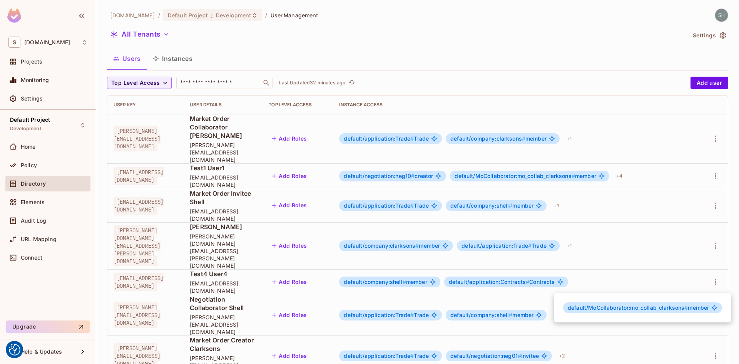
scroll to position [75, 0]
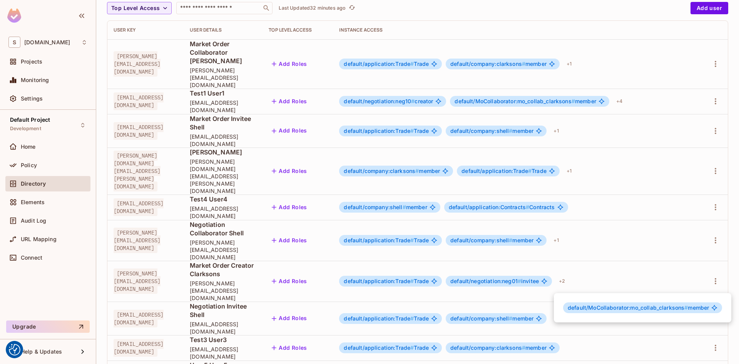
click at [432, 337] on div at bounding box center [369, 182] width 739 height 364
click at [616, 11] on div at bounding box center [369, 182] width 739 height 364
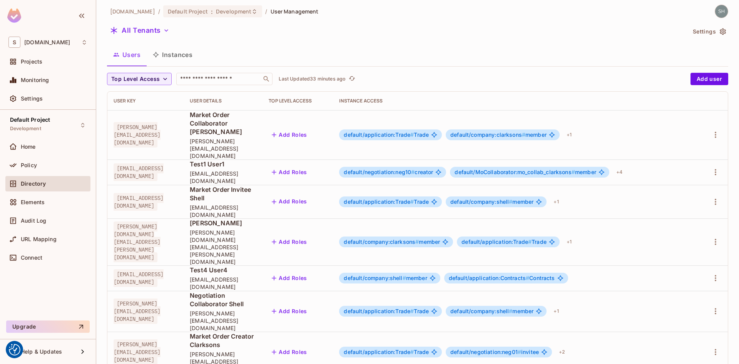
scroll to position [0, 0]
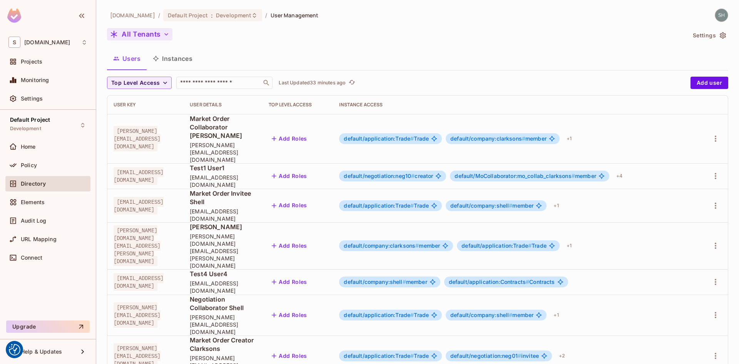
click at [168, 34] on icon "button" at bounding box center [166, 34] width 8 height 8
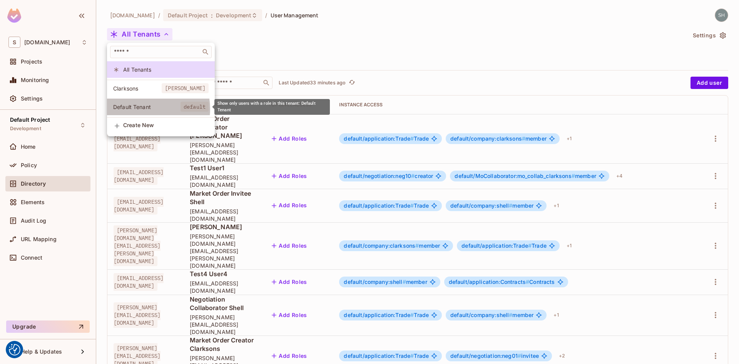
click at [145, 109] on span "Default Tenant" at bounding box center [146, 106] width 67 height 7
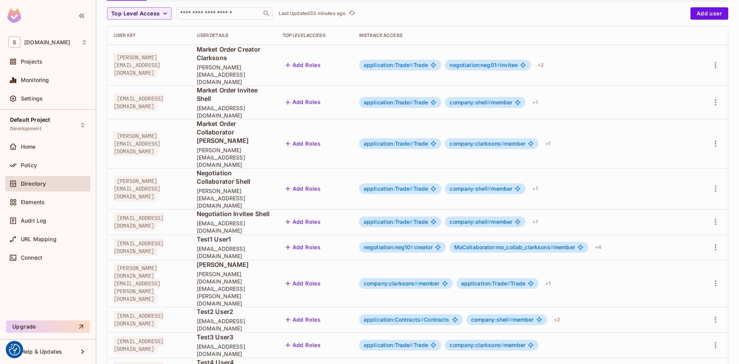
scroll to position [75, 0]
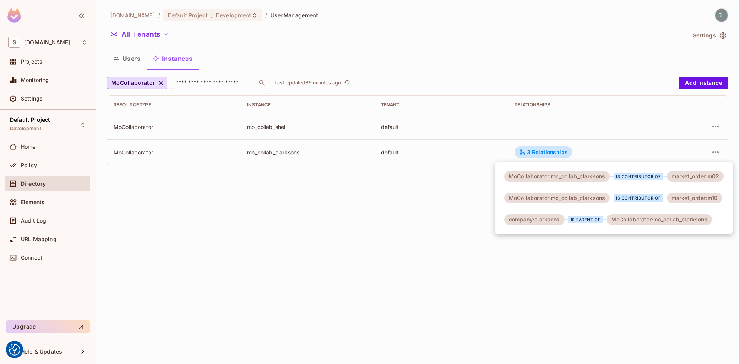
click at [159, 82] on div at bounding box center [369, 182] width 739 height 364
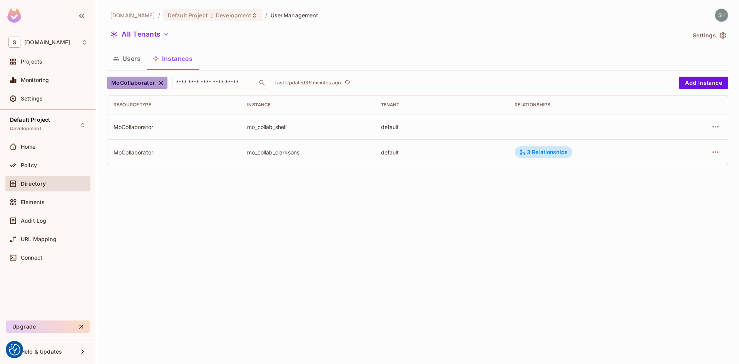
click at [159, 82] on icon "button" at bounding box center [161, 83] width 8 height 8
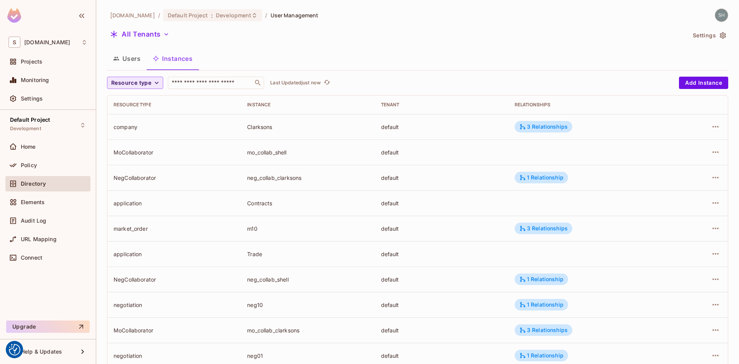
click at [157, 81] on icon "button" at bounding box center [157, 83] width 8 height 8
click at [136, 101] on span "Market Order" at bounding box center [134, 100] width 42 height 7
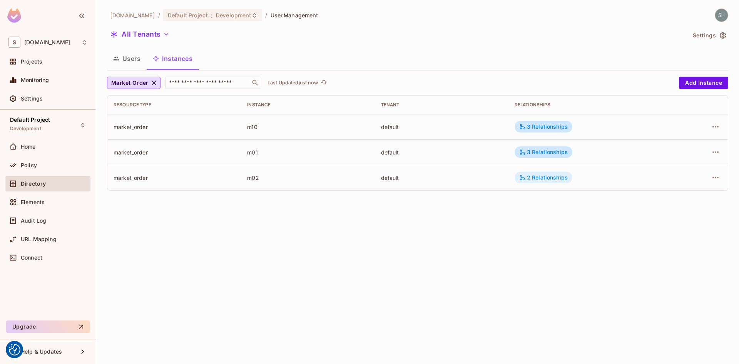
click at [561, 177] on div "2 Relationships" at bounding box center [543, 177] width 48 height 7
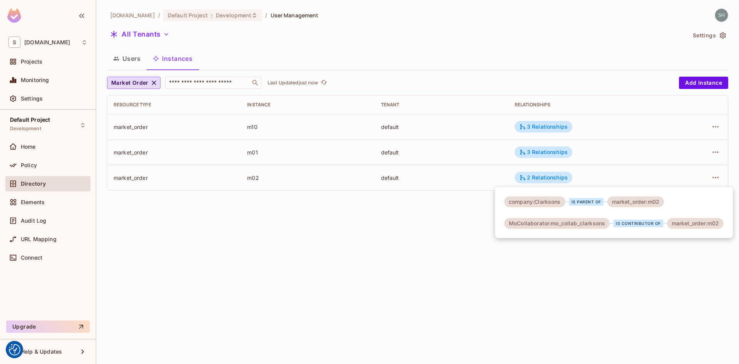
click at [718, 178] on div at bounding box center [369, 182] width 739 height 364
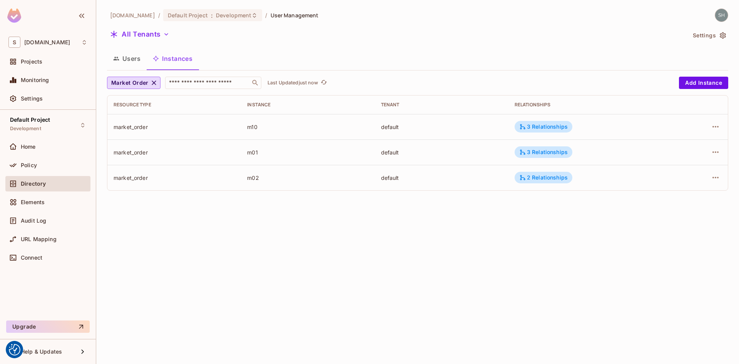
click at [718, 178] on icon "button" at bounding box center [715, 178] width 6 height 2
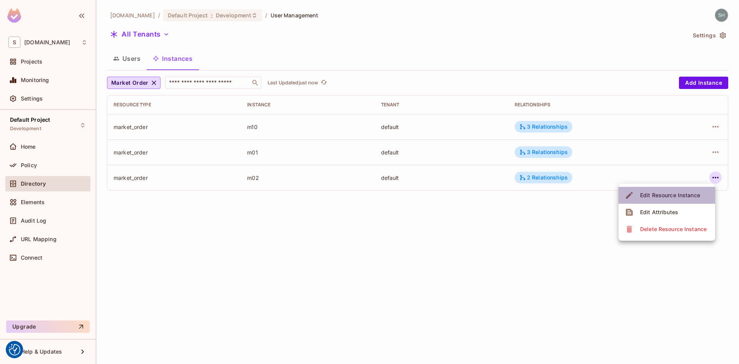
click at [670, 193] on div "Edit Resource Instance" at bounding box center [670, 195] width 60 height 8
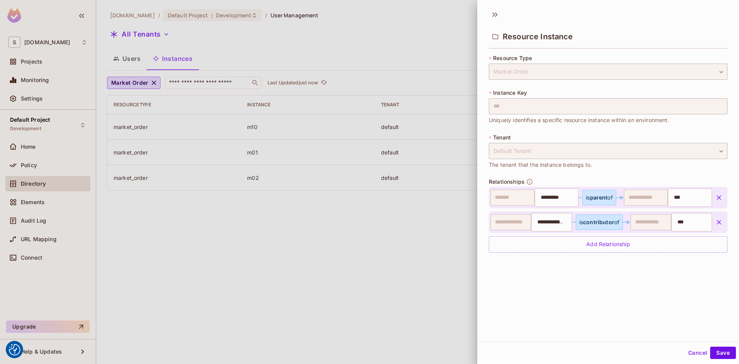
click at [691, 352] on button "Cancel" at bounding box center [697, 352] width 25 height 12
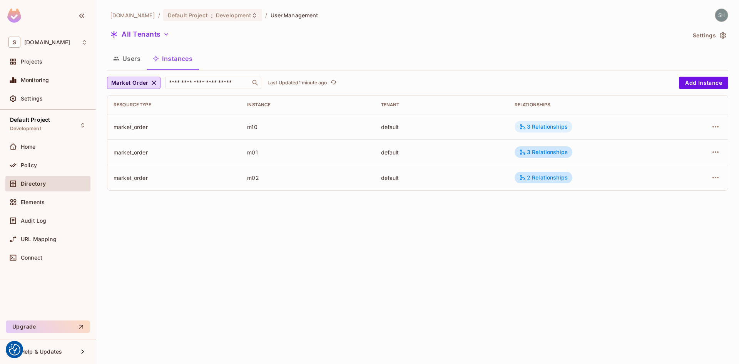
click at [545, 125] on div "3 Relationships" at bounding box center [543, 126] width 48 height 7
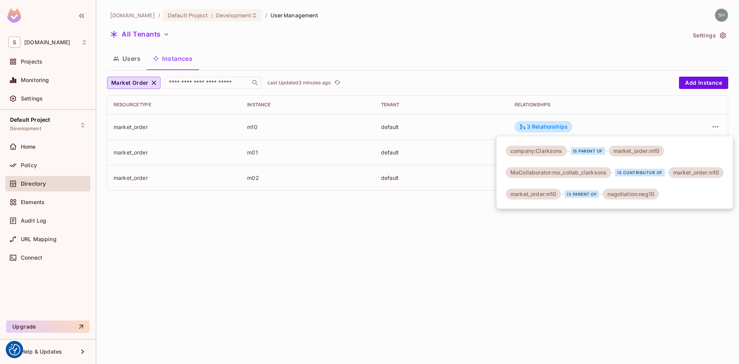
click at [395, 235] on div at bounding box center [369, 182] width 739 height 364
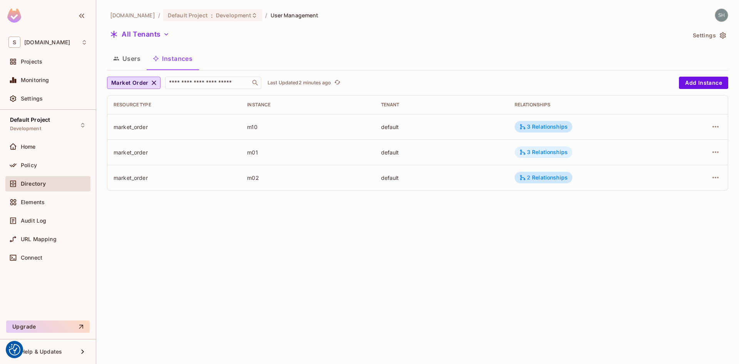
click at [552, 155] on div "3 Relationships" at bounding box center [543, 152] width 48 height 7
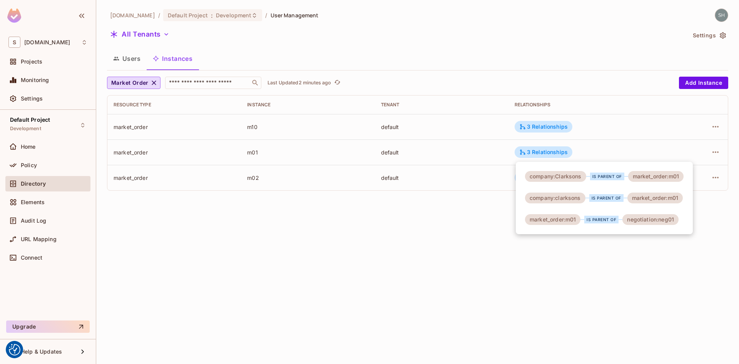
click at [436, 233] on div at bounding box center [369, 182] width 739 height 364
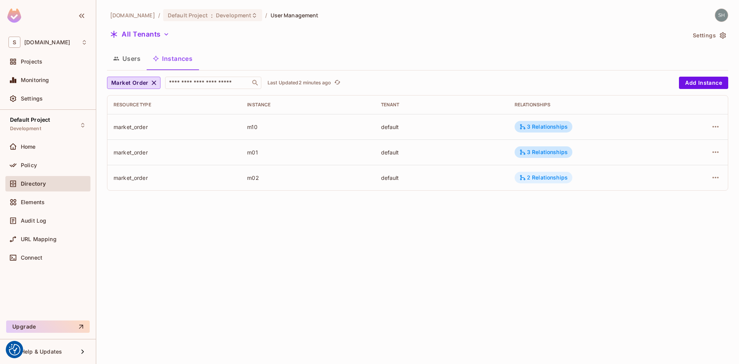
click at [553, 178] on div "2 Relationships" at bounding box center [543, 177] width 48 height 7
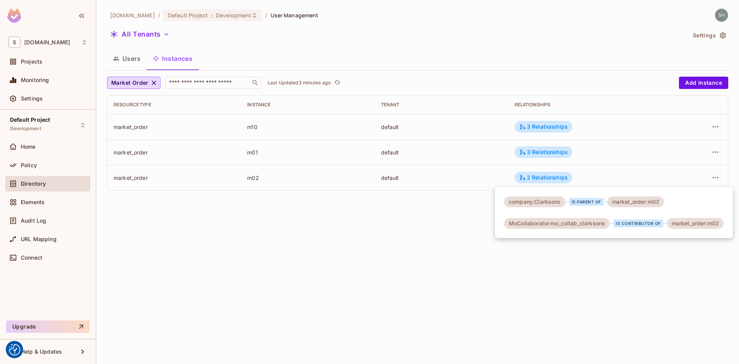
click at [227, 13] on div at bounding box center [369, 182] width 739 height 364
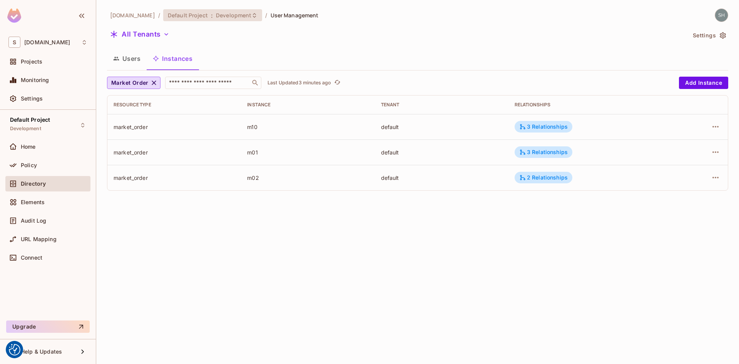
click at [251, 15] on icon at bounding box center [254, 15] width 6 height 6
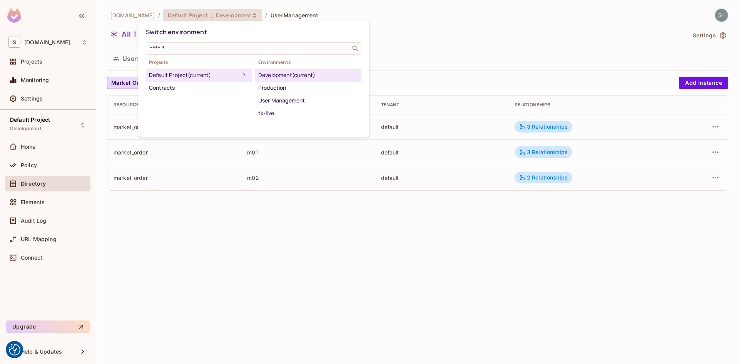
click at [467, 30] on div at bounding box center [369, 182] width 739 height 364
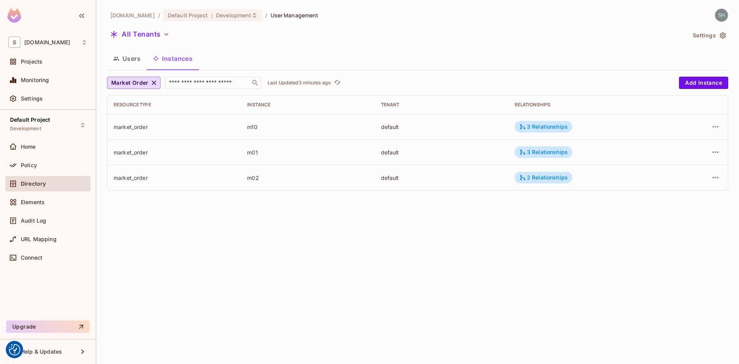
click at [132, 59] on button "Users" at bounding box center [127, 58] width 40 height 19
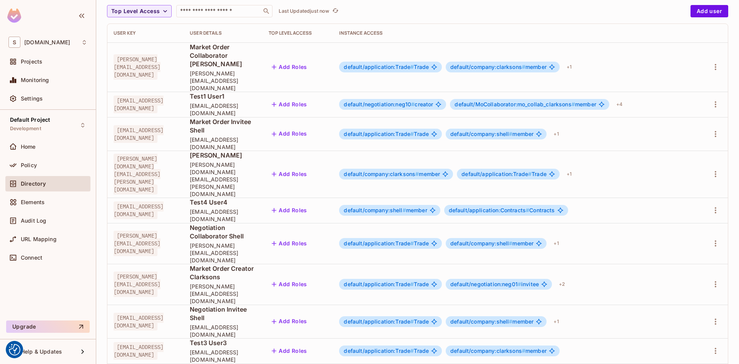
scroll to position [75, 0]
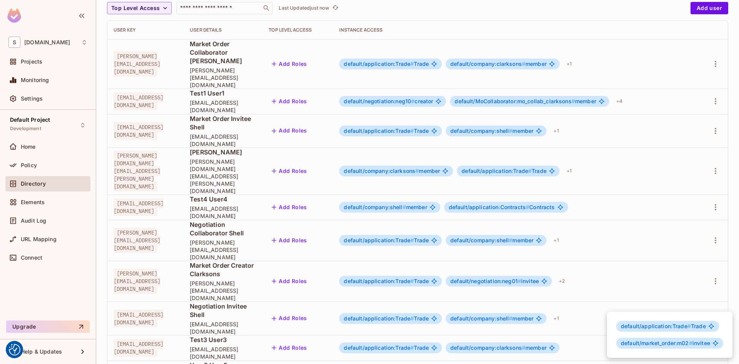
click at [617, 282] on div at bounding box center [369, 182] width 739 height 364
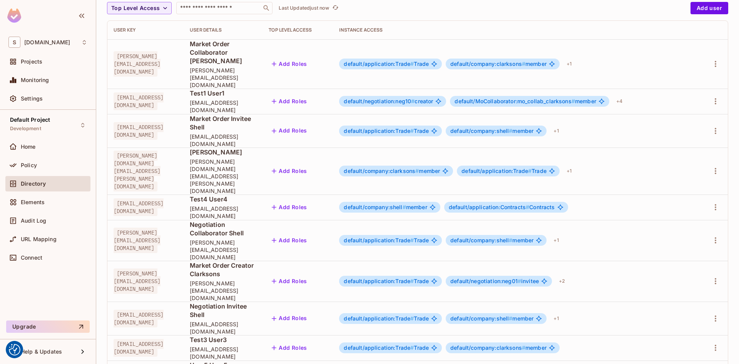
click at [431, 11] on div at bounding box center [369, 182] width 739 height 364
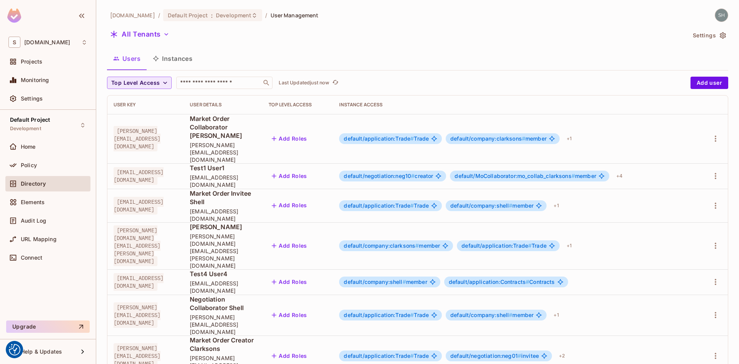
click at [166, 84] on icon "button" at bounding box center [165, 83] width 8 height 8
click at [166, 84] on div at bounding box center [369, 182] width 739 height 364
click at [164, 35] on icon "button" at bounding box center [166, 34] width 8 height 8
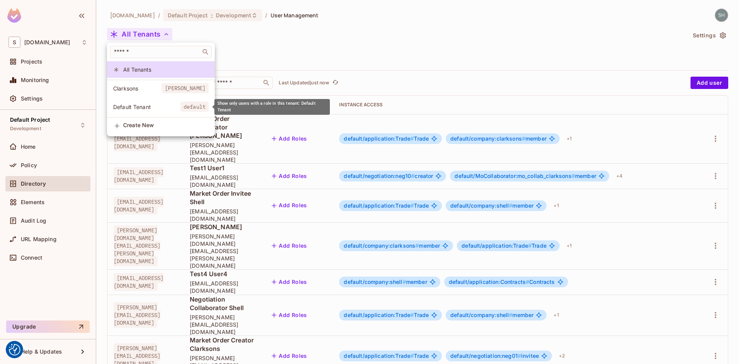
click at [156, 110] on span "Default Tenant" at bounding box center [146, 106] width 67 height 7
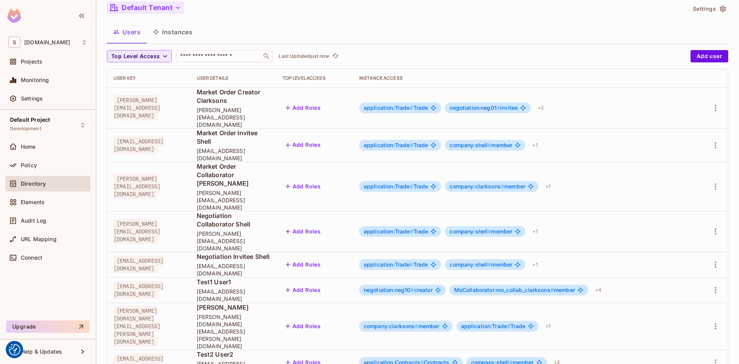
scroll to position [38, 0]
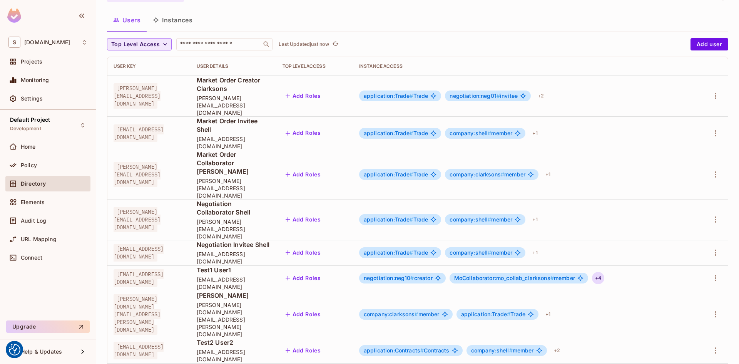
click at [604, 272] on div "+ 4" at bounding box center [598, 278] width 12 height 12
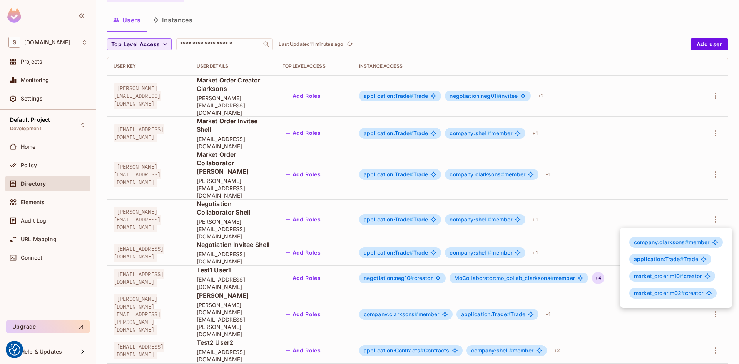
click at [31, 170] on div at bounding box center [369, 182] width 739 height 364
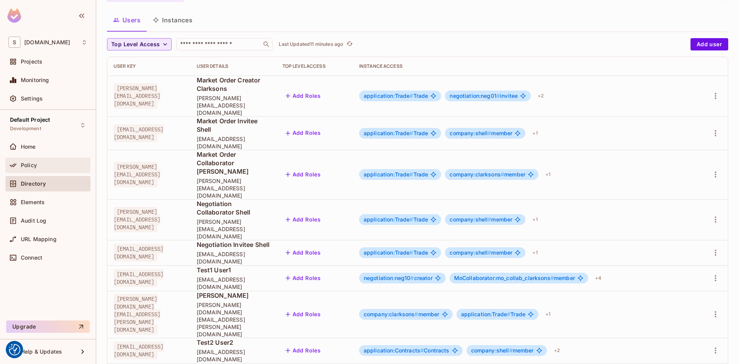
click at [30, 166] on span "Policy" at bounding box center [29, 165] width 16 height 6
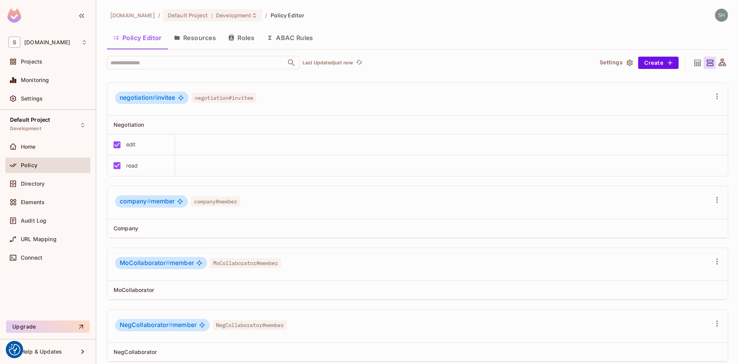
scroll to position [539, 0]
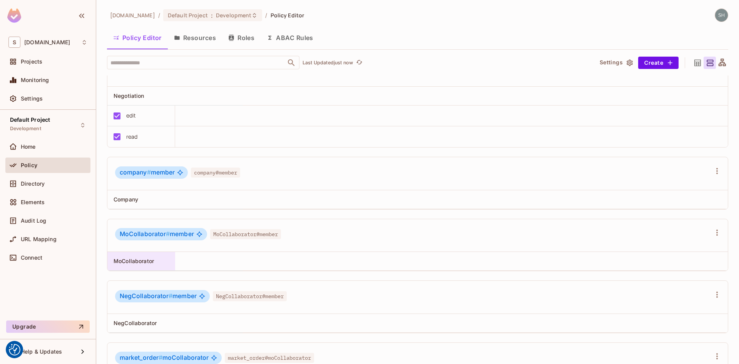
click at [160, 261] on div "MoCollaborator" at bounding box center [139, 261] width 51 height 8
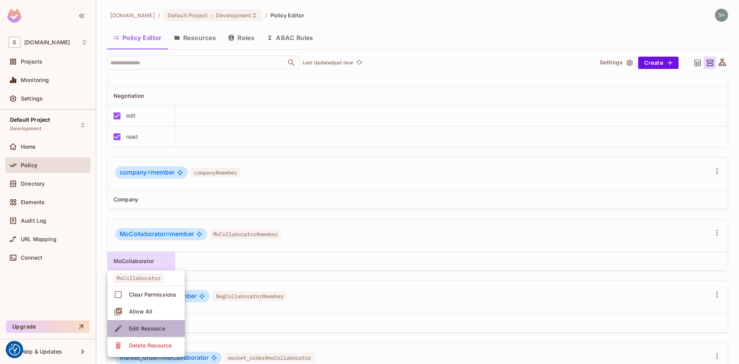
click at [147, 328] on div "Edit Resource" at bounding box center [147, 328] width 36 height 8
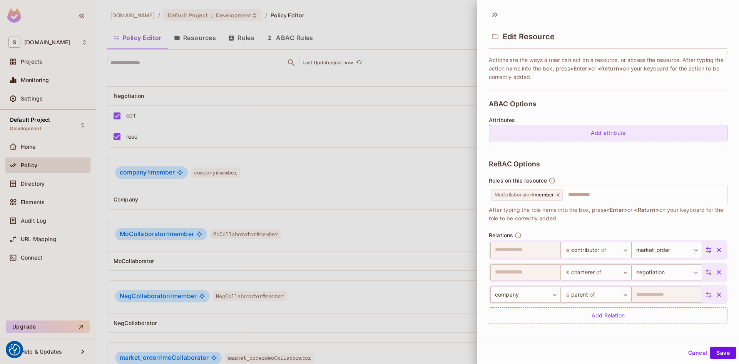
scroll to position [127, 0]
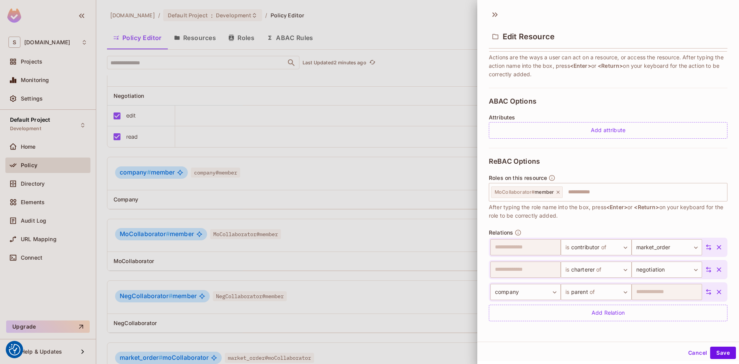
click at [240, 37] on div at bounding box center [369, 182] width 739 height 364
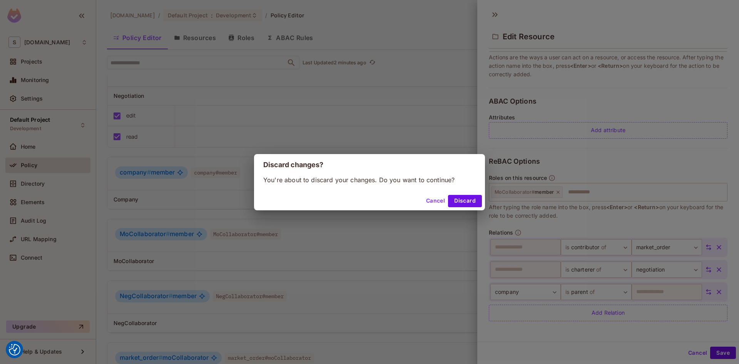
click at [431, 201] on button "Cancel" at bounding box center [435, 201] width 25 height 12
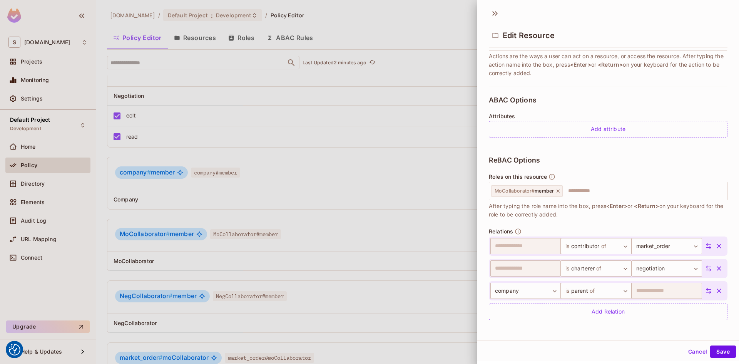
click at [690, 352] on button "Cancel" at bounding box center [697, 351] width 25 height 12
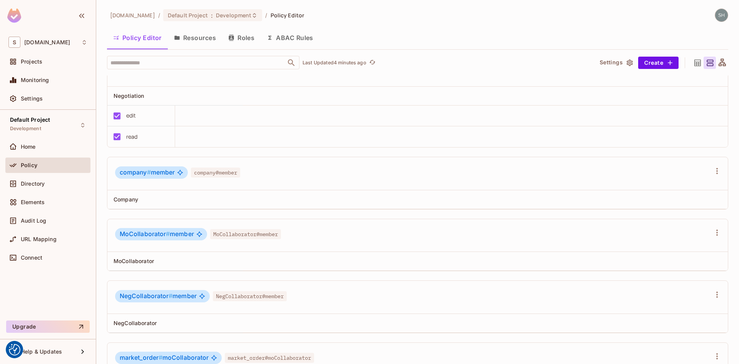
click at [250, 37] on button "Roles" at bounding box center [241, 37] width 38 height 19
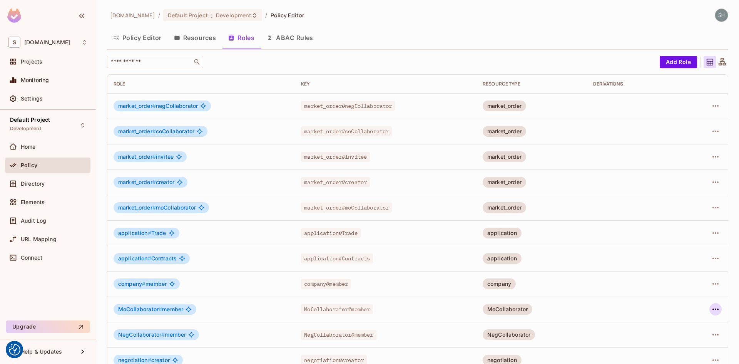
click at [711, 311] on icon "button" at bounding box center [715, 308] width 9 height 9
click at [671, 312] on div "Edit Role" at bounding box center [675, 312] width 23 height 8
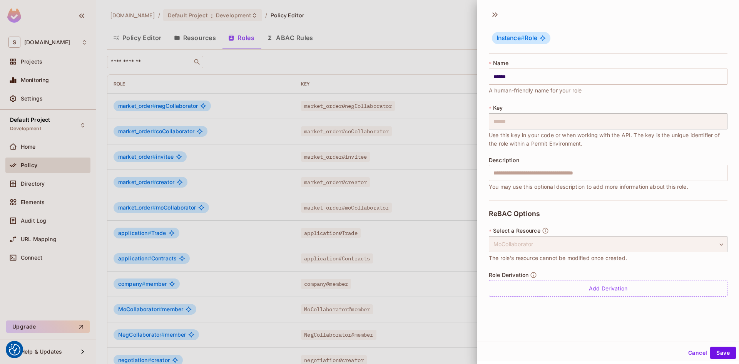
scroll to position [1, 0]
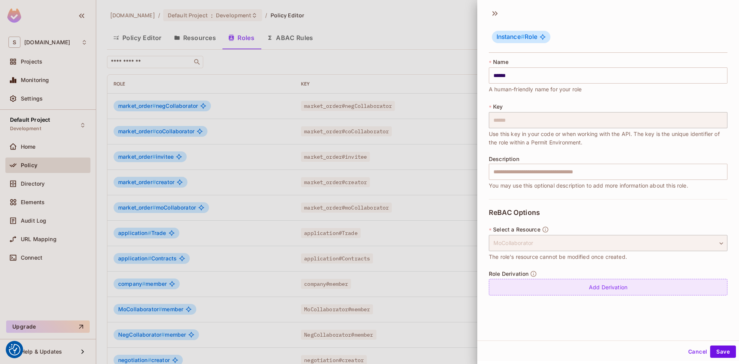
click at [599, 288] on div "Add Derivation" at bounding box center [608, 287] width 239 height 17
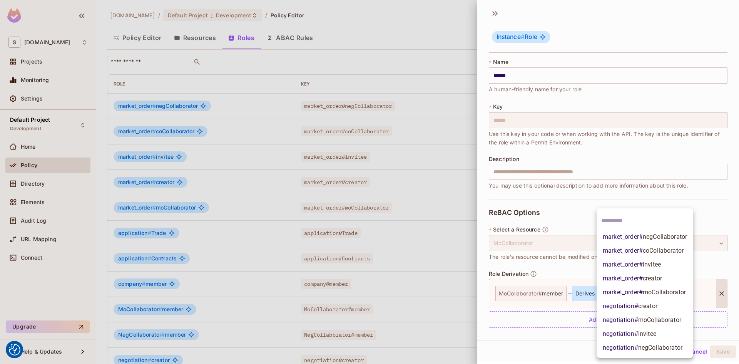
click at [676, 294] on body "We use cookies to enhance your browsing experience, serve personalized ads or c…" at bounding box center [369, 182] width 739 height 364
click at [675, 292] on span "moCollaborator" at bounding box center [664, 291] width 43 height 7
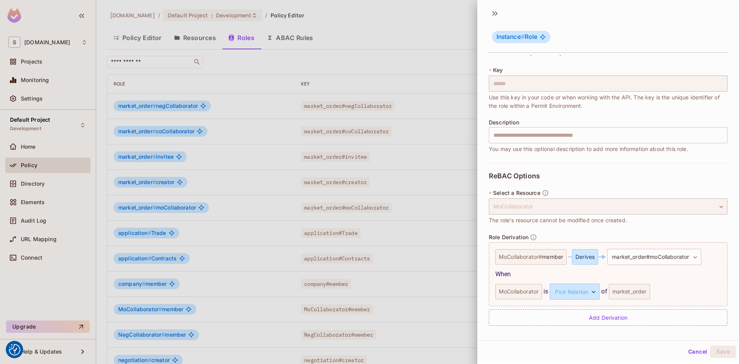
scroll to position [37, 0]
click at [594, 290] on body "We use cookies to enhance your browsing experience, serve personalized ads or c…" at bounding box center [369, 182] width 739 height 364
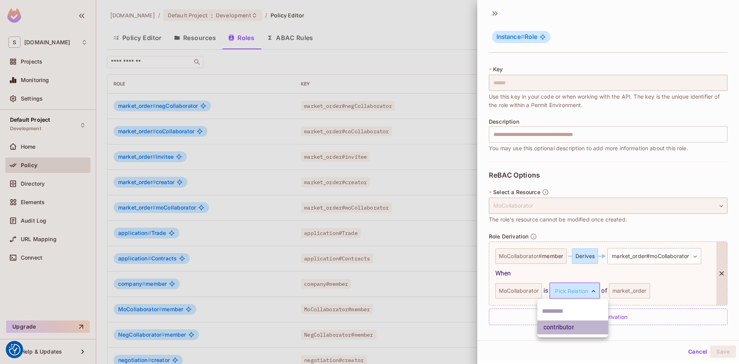
click at [571, 326] on li "contributor" at bounding box center [572, 327] width 71 height 14
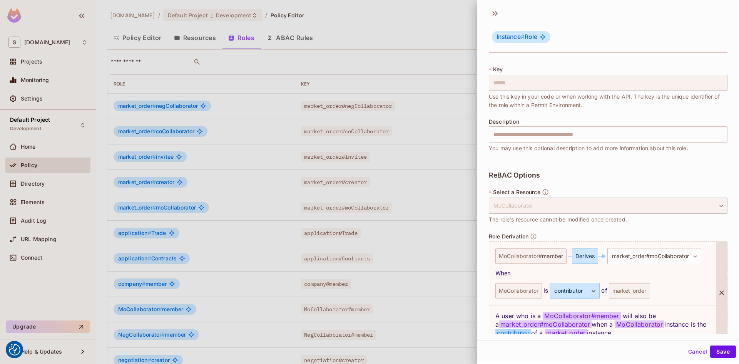
scroll to position [75, 0]
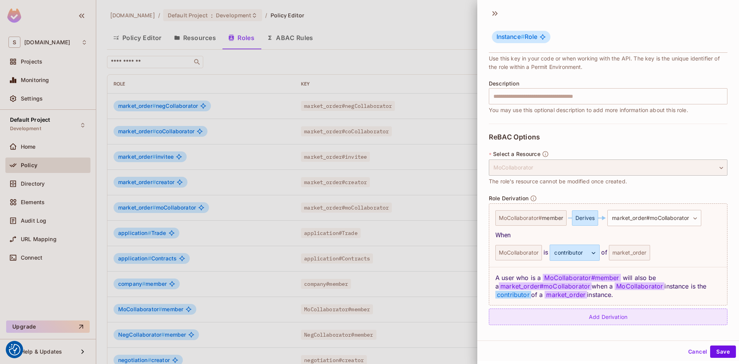
click at [591, 317] on div "Add Derivation" at bounding box center [608, 316] width 239 height 17
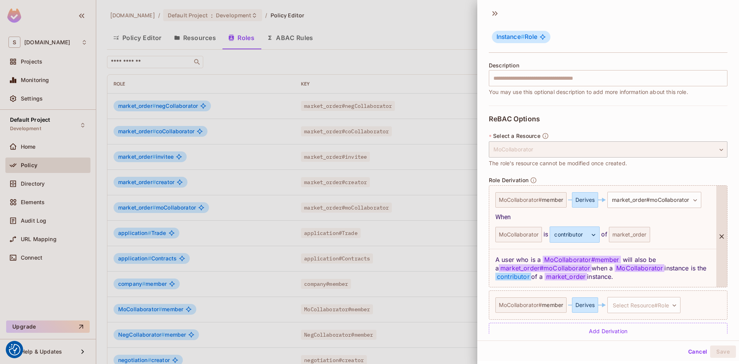
scroll to position [108, 0]
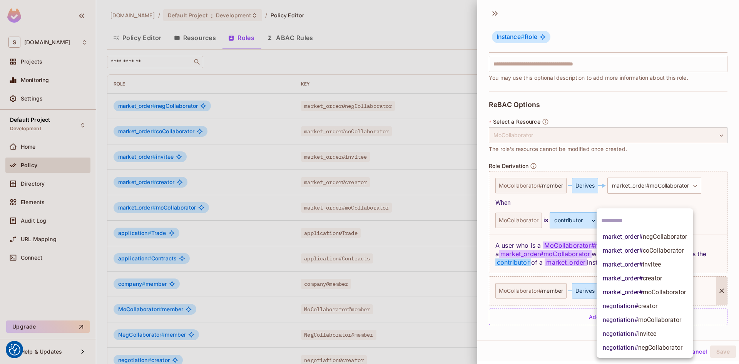
click at [677, 291] on body "We use cookies to enhance your browsing experience, serve personalized ads or c…" at bounding box center [369, 182] width 739 height 364
click at [663, 317] on span "moCollaborator" at bounding box center [659, 319] width 43 height 7
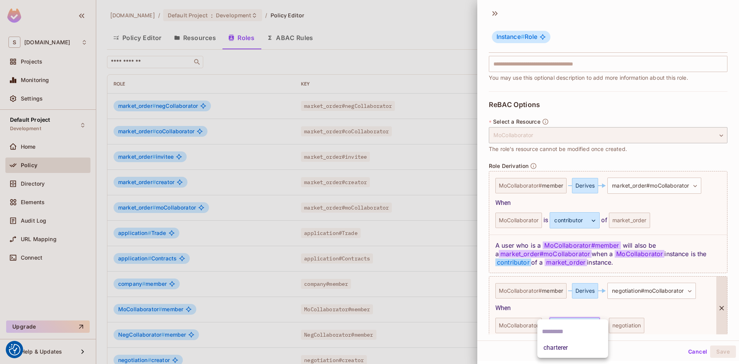
click at [596, 326] on body "We use cookies to enhance your browsing experience, serve personalized ads or c…" at bounding box center [369, 182] width 739 height 364
click at [560, 348] on li "charterer" at bounding box center [572, 348] width 71 height 14
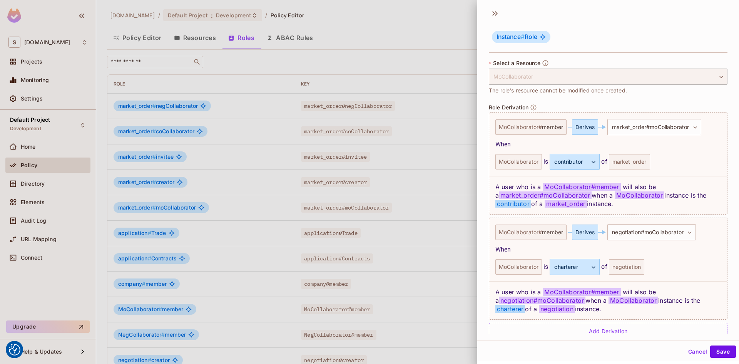
scroll to position [180, 0]
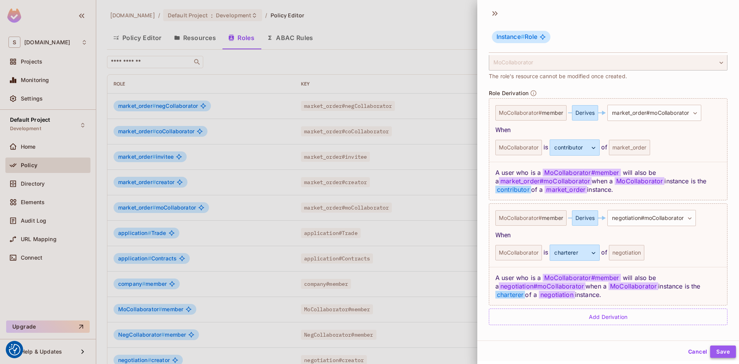
click at [717, 351] on button "Save" at bounding box center [723, 351] width 26 height 12
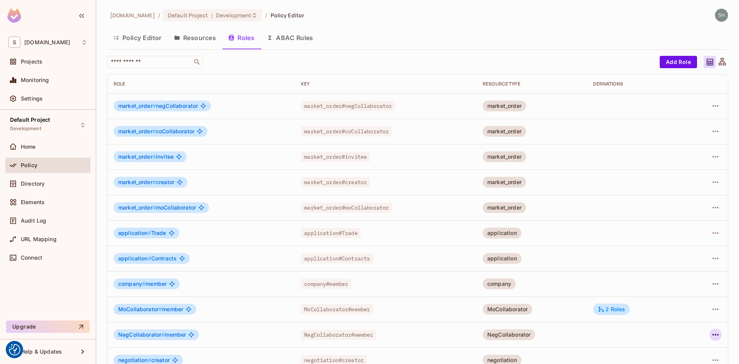
click at [712, 333] on icon "button" at bounding box center [715, 334] width 9 height 9
click at [668, 312] on div "Edit Role" at bounding box center [675, 312] width 23 height 8
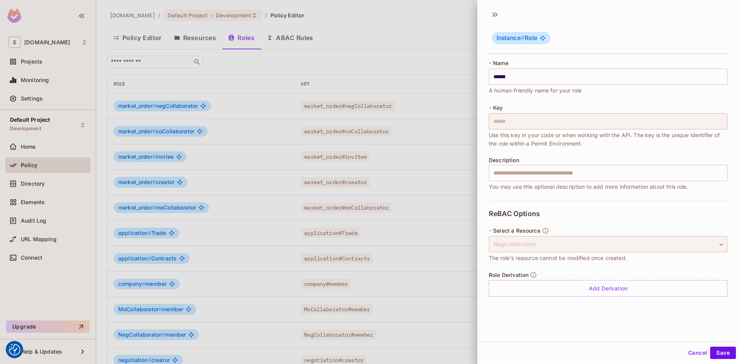
click at [708, 245] on div "NegCollaborator" at bounding box center [608, 244] width 239 height 16
click at [593, 293] on div "Add Derivation" at bounding box center [608, 288] width 239 height 17
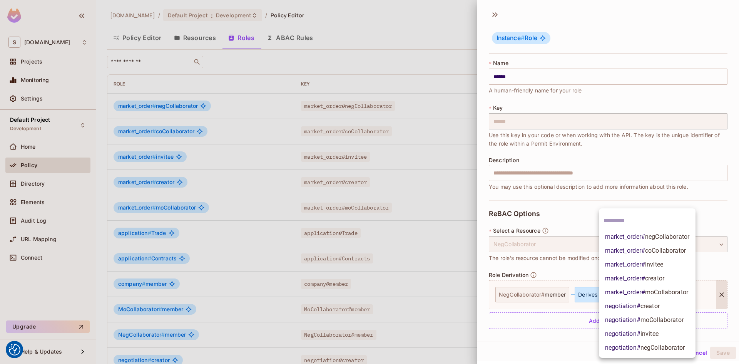
click at [679, 293] on body "We use cookies to enhance your browsing experience, serve personalized ads or c…" at bounding box center [369, 182] width 739 height 364
click at [658, 344] on span "negCollaborator" at bounding box center [662, 347] width 44 height 7
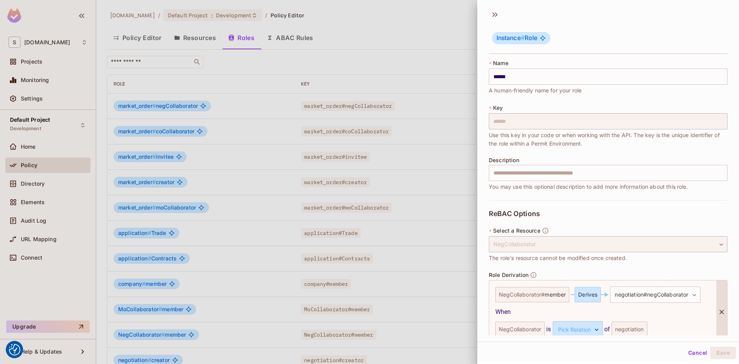
scroll to position [37, 0]
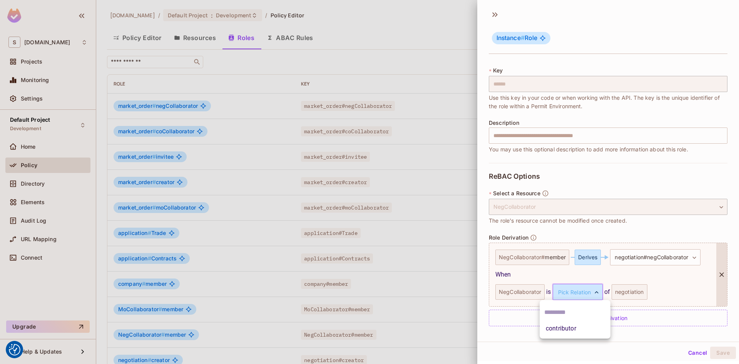
click at [598, 293] on body "We use cookies to enhance your browsing experience, serve personalized ads or c…" at bounding box center [369, 182] width 739 height 364
click at [582, 330] on li "contributor" at bounding box center [574, 328] width 71 height 14
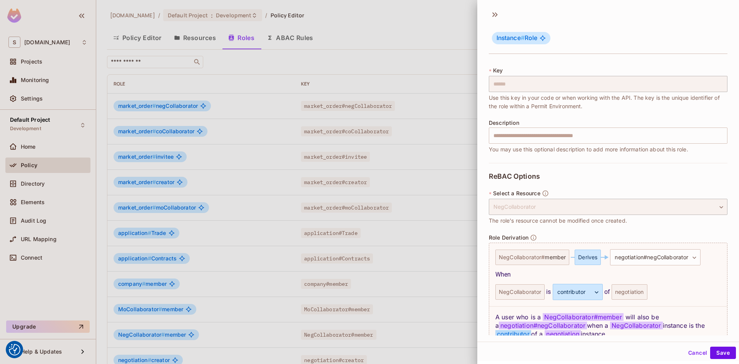
scroll to position [75, 0]
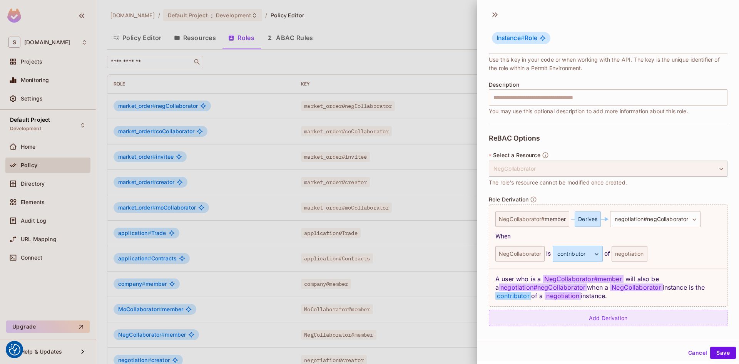
click at [595, 321] on div "Add Derivation" at bounding box center [608, 317] width 239 height 17
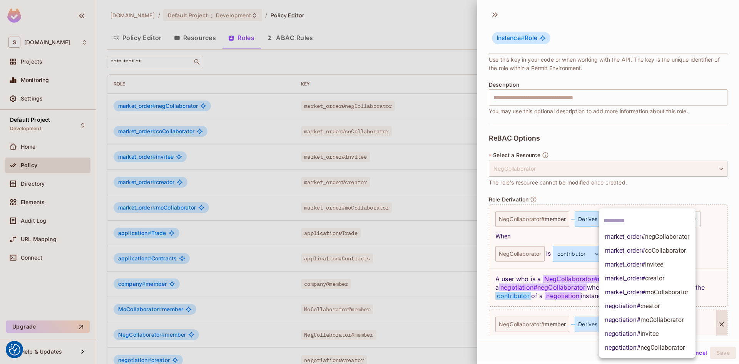
click at [678, 323] on body "We use cookies to enhance your browsing experience, serve personalized ads or c…" at bounding box center [369, 182] width 739 height 364
click at [685, 186] on div at bounding box center [369, 182] width 739 height 364
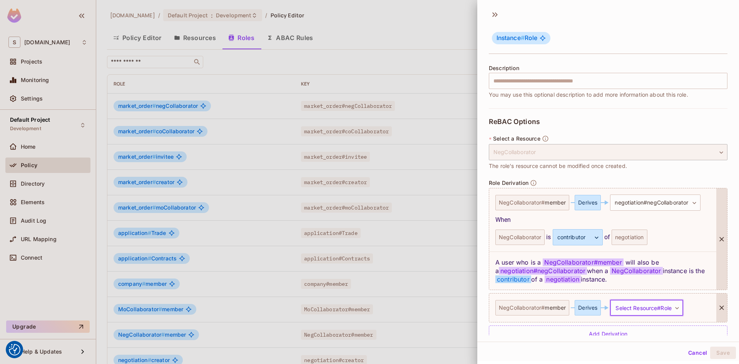
scroll to position [108, 0]
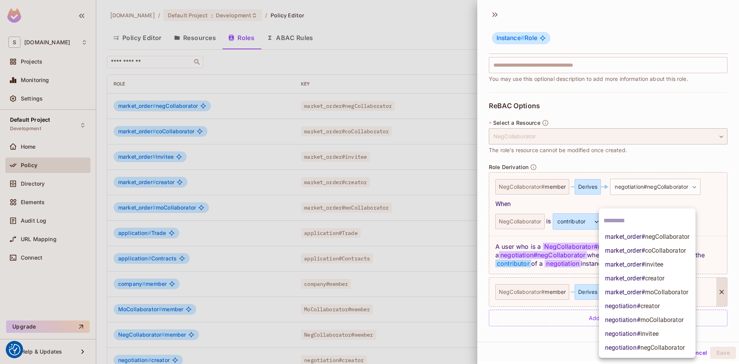
click at [679, 292] on body "We use cookies to enhance your browsing experience, serve personalized ads or c…" at bounding box center [369, 182] width 739 height 364
click at [672, 319] on span "moCollaborator" at bounding box center [661, 319] width 43 height 7
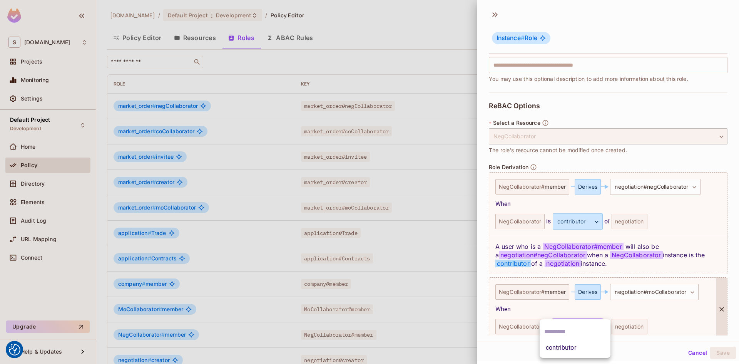
click at [598, 327] on body "We use cookies to enhance your browsing experience, serve personalized ads or c…" at bounding box center [369, 182] width 739 height 364
click at [696, 291] on div at bounding box center [369, 182] width 739 height 364
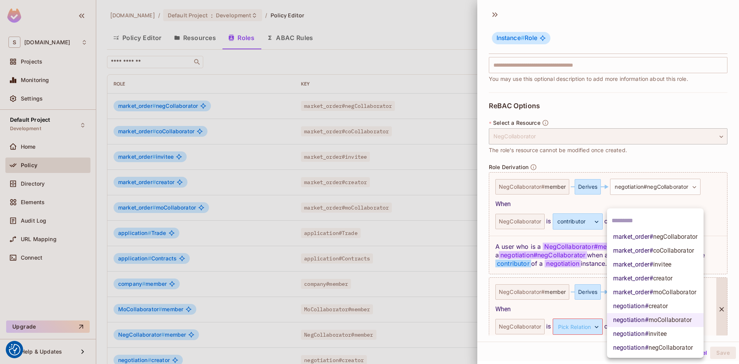
click at [696, 291] on body "We use cookies to enhance your browsing experience, serve personalized ads or c…" at bounding box center [369, 182] width 739 height 364
click at [649, 238] on span "market_order # negCollaborator" at bounding box center [655, 236] width 84 height 9
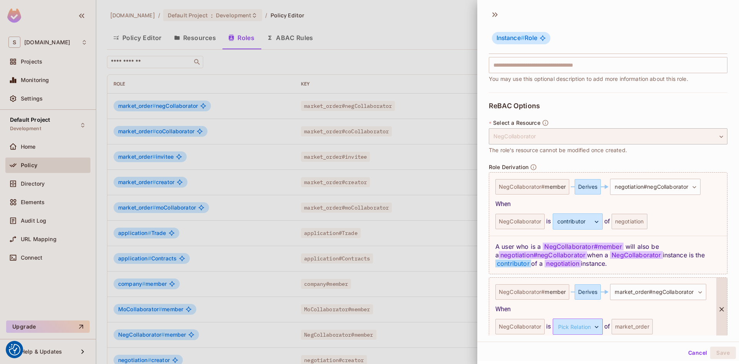
click at [598, 326] on body "We use cookies to enhance your browsing experience, serve personalized ads or c…" at bounding box center [369, 182] width 739 height 364
click at [563, 349] on li "shipowner" at bounding box center [574, 348] width 71 height 14
click at [719, 352] on button "Save" at bounding box center [723, 352] width 26 height 12
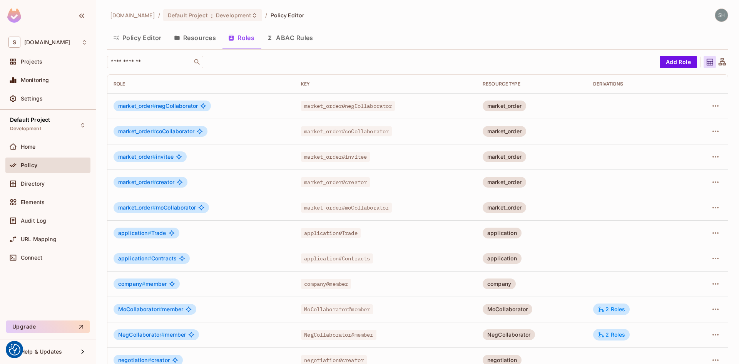
click at [403, 23] on div "sea.live / Default Project : Development / Policy Editor Policy Editor Resource…" at bounding box center [417, 231] width 621 height 447
click at [421, 24] on div "sea.live / Default Project : Development / Policy Editor Policy Editor Resource…" at bounding box center [417, 231] width 621 height 447
click at [150, 40] on button "Policy Editor" at bounding box center [137, 37] width 61 height 19
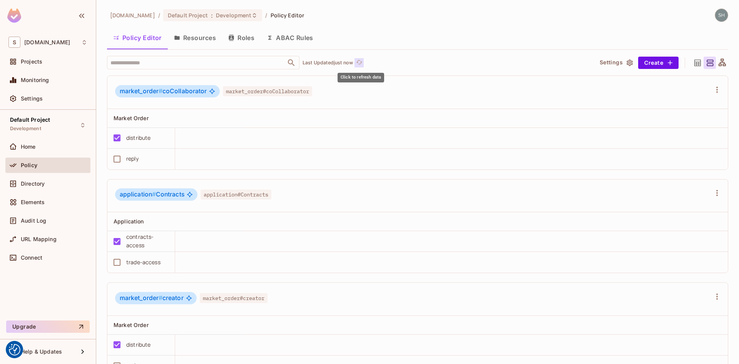
click at [360, 63] on icon "refresh" at bounding box center [359, 62] width 7 height 7
click at [200, 38] on button "Resources" at bounding box center [195, 37] width 54 height 19
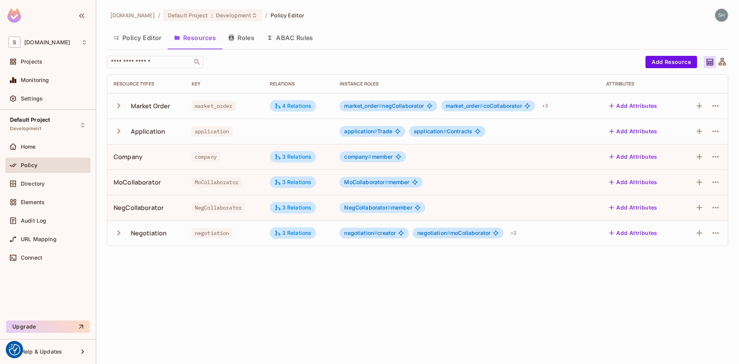
click at [204, 38] on button "Resources" at bounding box center [195, 37] width 54 height 19
click at [36, 183] on span "Directory" at bounding box center [33, 183] width 24 height 6
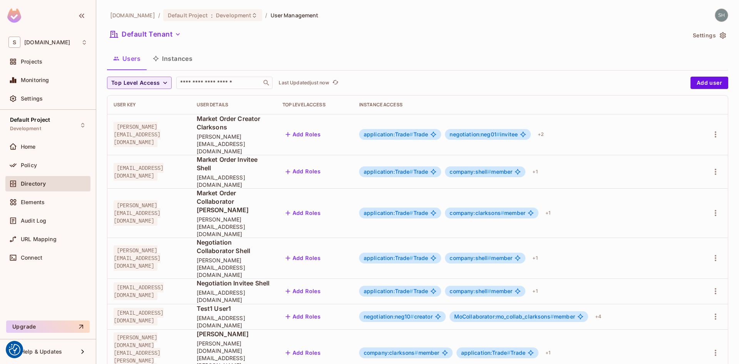
click at [181, 55] on button "Instances" at bounding box center [173, 58] width 52 height 19
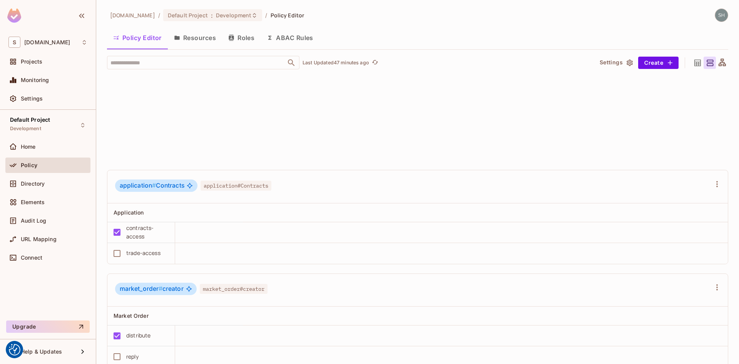
scroll to position [1006, 0]
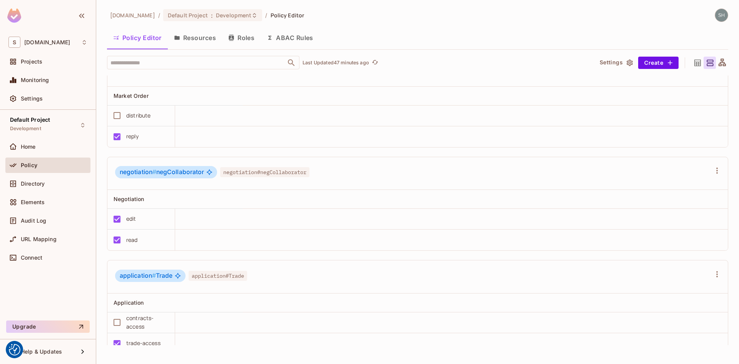
click at [246, 39] on button "Roles" at bounding box center [241, 37] width 38 height 19
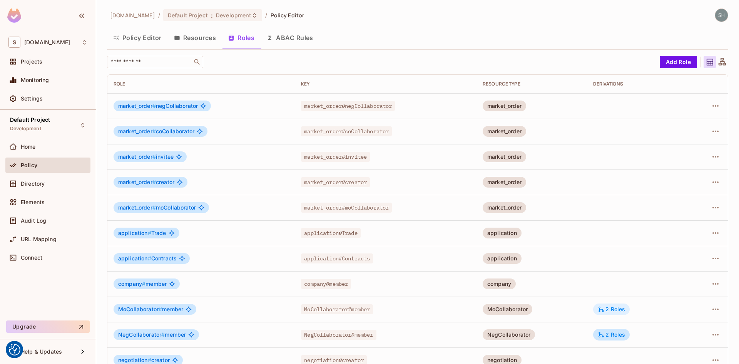
click at [616, 312] on div "2 Roles" at bounding box center [611, 309] width 27 height 7
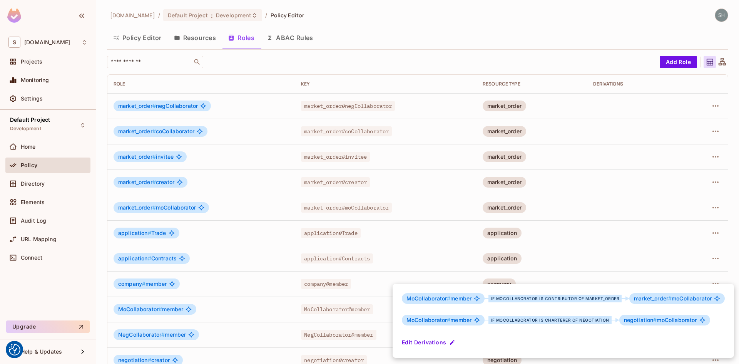
click at [468, 15] on div at bounding box center [369, 182] width 739 height 364
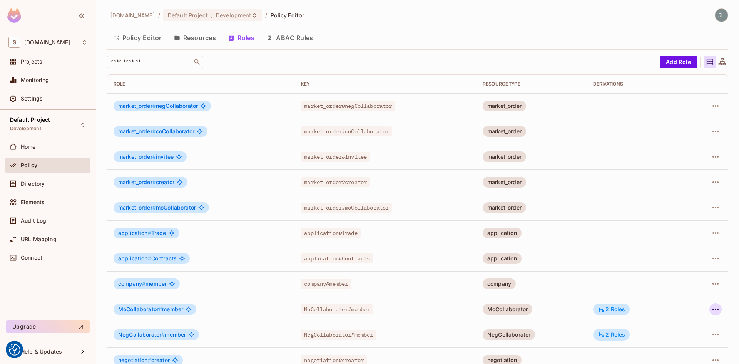
click at [711, 308] on icon "button" at bounding box center [715, 308] width 9 height 9
click at [671, 308] on div "Edit Role" at bounding box center [675, 312] width 23 height 8
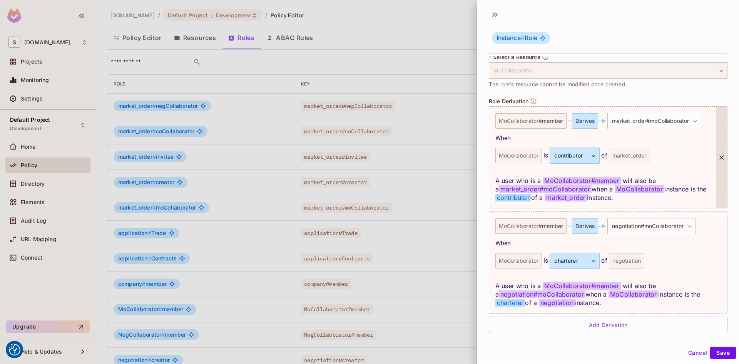
scroll to position [180, 0]
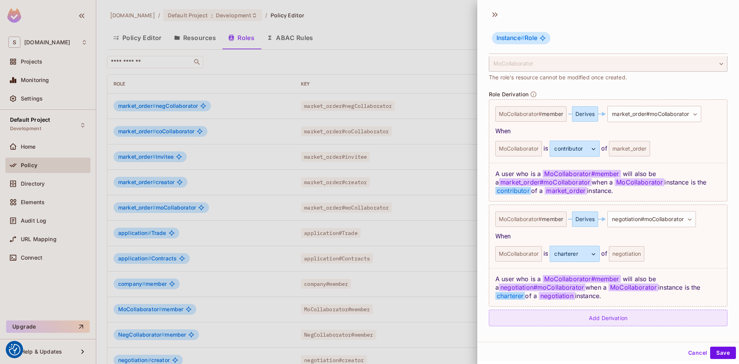
click at [599, 317] on div "Add Derivation" at bounding box center [608, 317] width 239 height 17
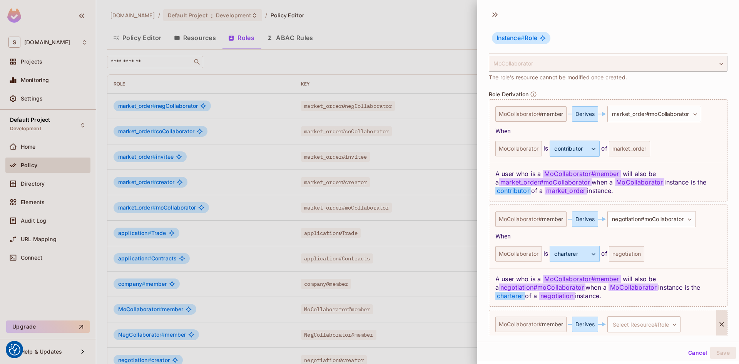
scroll to position [213, 0]
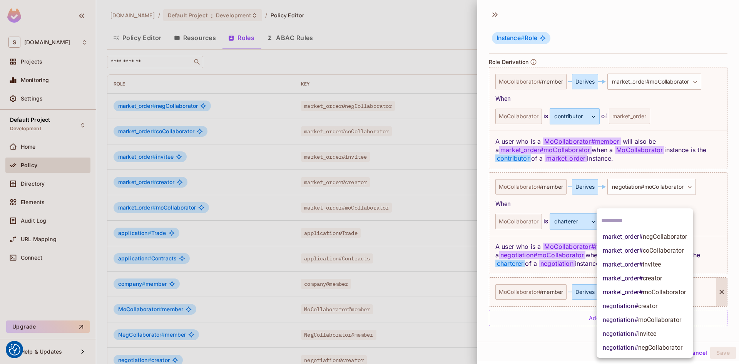
click at [675, 292] on body "We use cookies to enhance your browsing experience, serve personalized ads or c…" at bounding box center [369, 182] width 739 height 364
click at [674, 292] on span "moCollaborator" at bounding box center [664, 291] width 43 height 7
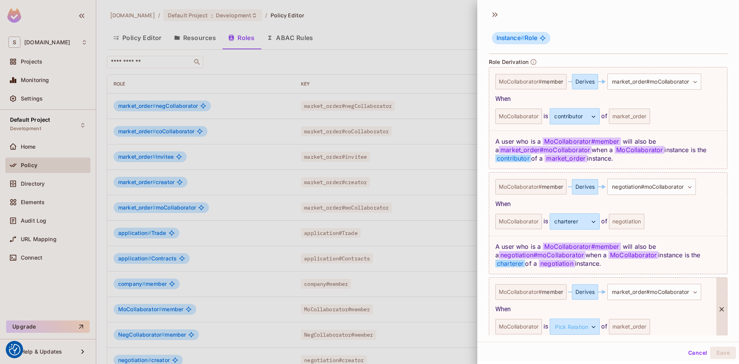
scroll to position [247, 0]
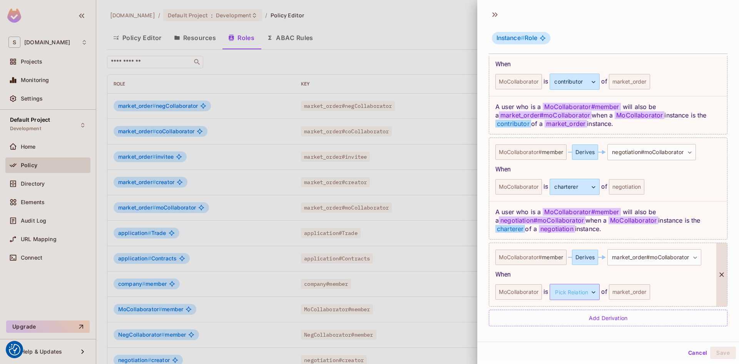
click at [595, 292] on body "We use cookies to enhance your browsing experience, serve personalized ads or c…" at bounding box center [369, 182] width 739 height 364
click at [697, 258] on div at bounding box center [369, 182] width 739 height 364
click at [697, 258] on body "We use cookies to enhance your browsing experience, serve personalized ads or c…" at bounding box center [369, 182] width 739 height 364
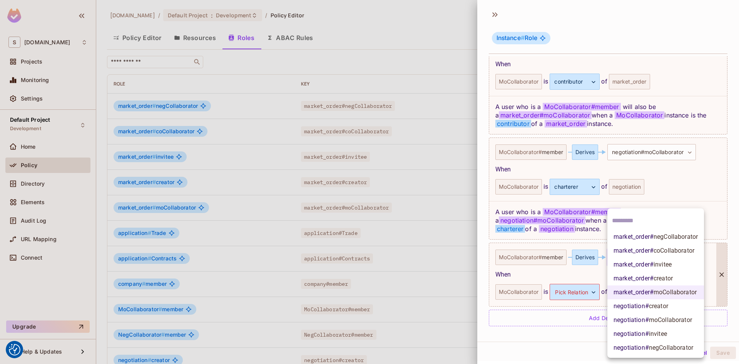
click at [720, 235] on div at bounding box center [369, 182] width 739 height 364
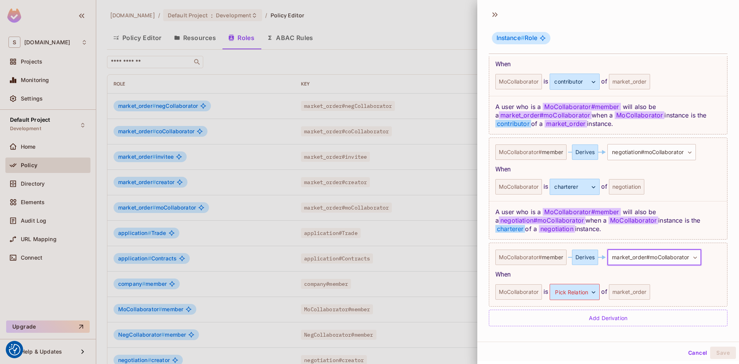
click at [689, 354] on button "Cancel" at bounding box center [697, 352] width 25 height 12
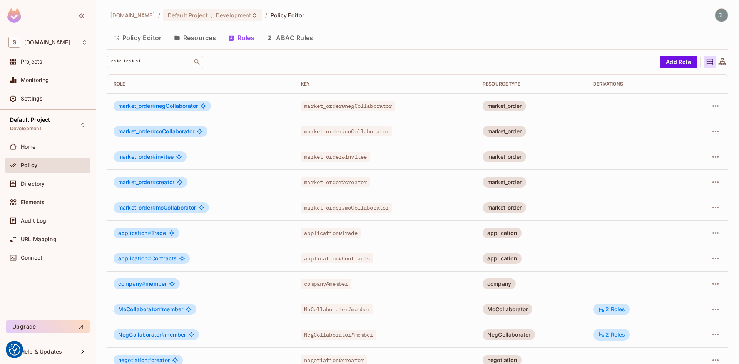
click at [137, 36] on button "Policy Editor" at bounding box center [137, 37] width 61 height 19
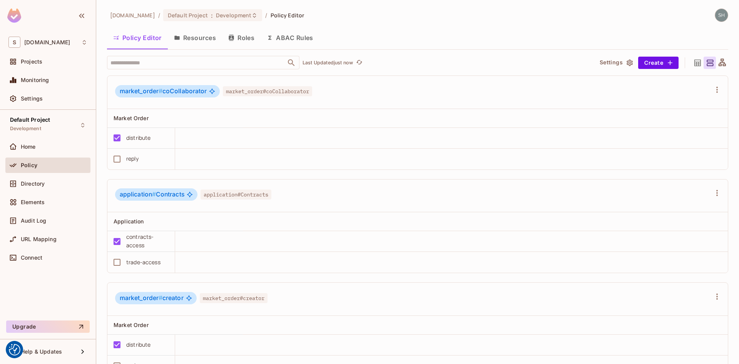
click at [201, 36] on button "Resources" at bounding box center [195, 37] width 54 height 19
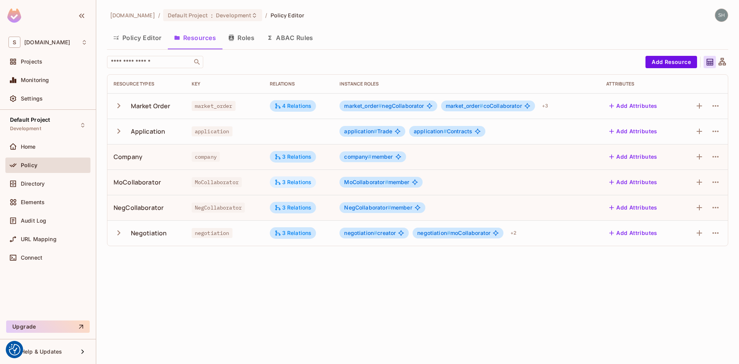
click at [288, 185] on div "3 Relations" at bounding box center [293, 182] width 47 height 12
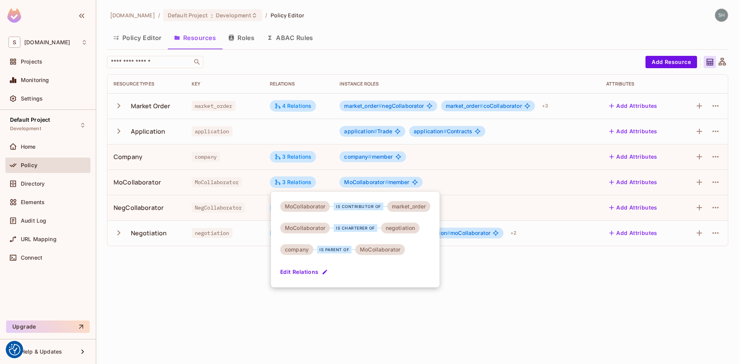
click at [246, 40] on div at bounding box center [369, 182] width 739 height 364
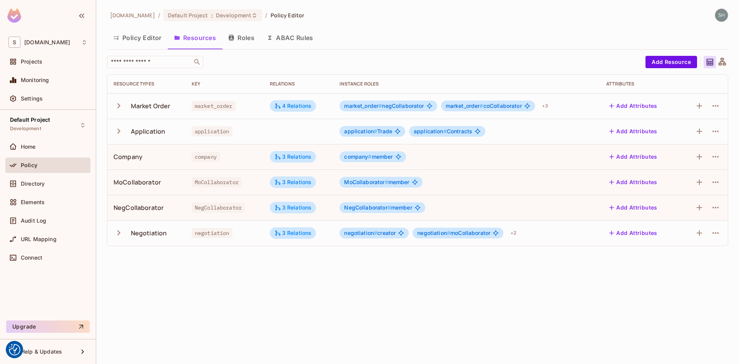
click at [246, 40] on button "Roles" at bounding box center [241, 37] width 38 height 19
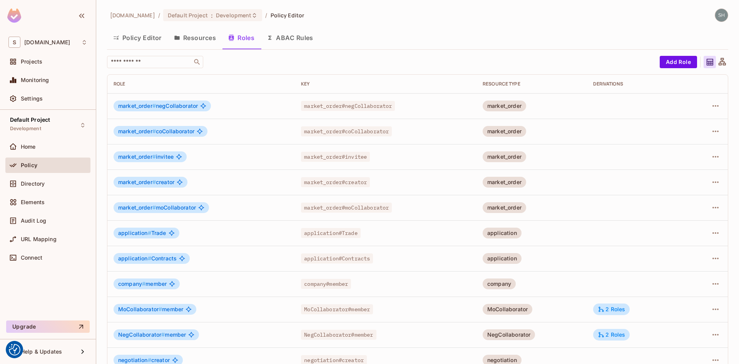
click at [141, 38] on button "Policy Editor" at bounding box center [137, 37] width 61 height 19
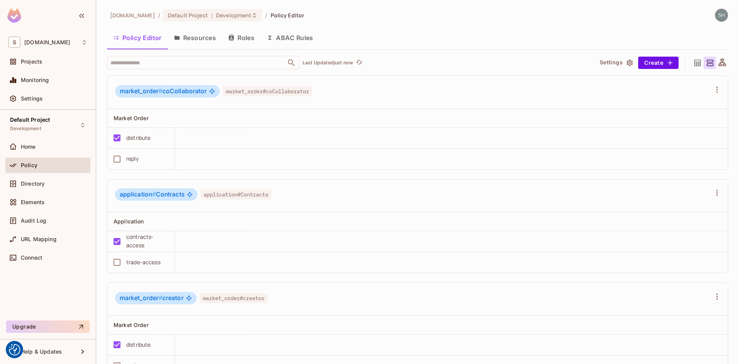
click at [197, 35] on button "Resources" at bounding box center [195, 37] width 54 height 19
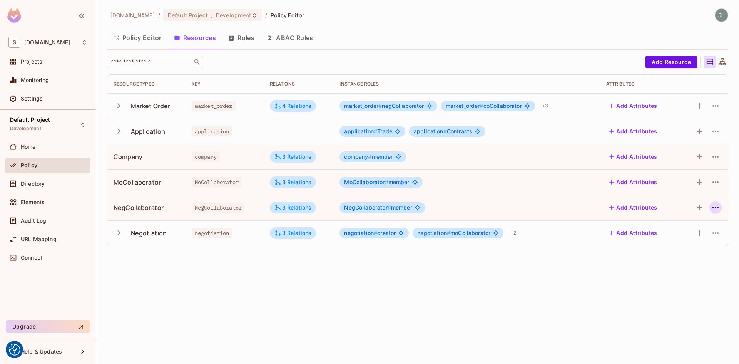
click at [720, 210] on button "button" at bounding box center [715, 207] width 12 height 12
click at [695, 235] on div "Edit Resource" at bounding box center [682, 238] width 36 height 8
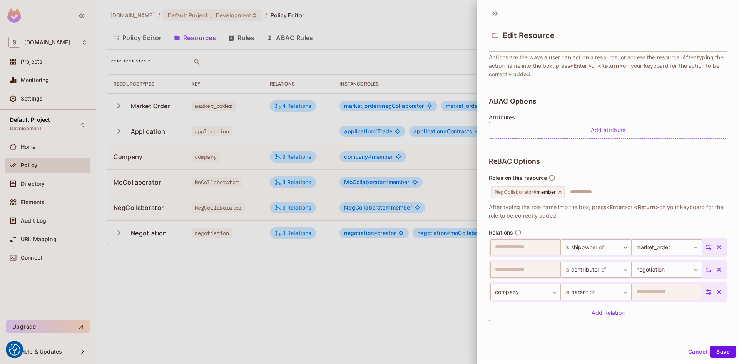
scroll to position [127, 0]
click at [686, 348] on button "Cancel" at bounding box center [697, 351] width 25 height 12
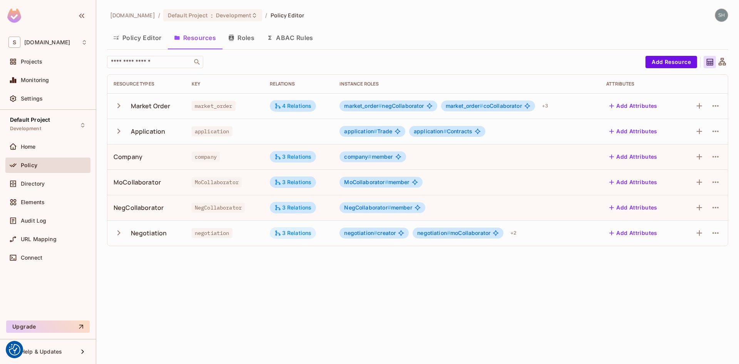
click at [284, 235] on div "3 Relations" at bounding box center [292, 232] width 37 height 7
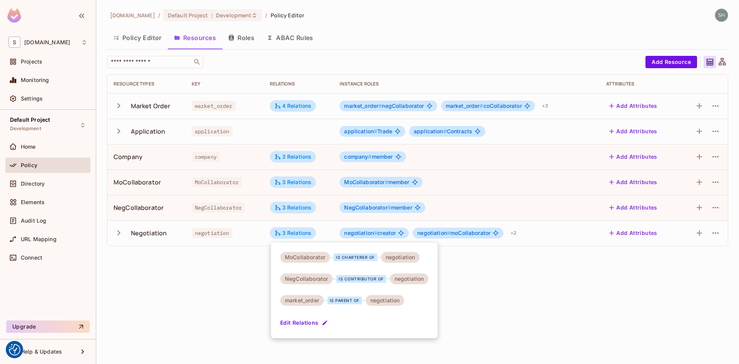
click at [582, 299] on div at bounding box center [369, 182] width 739 height 364
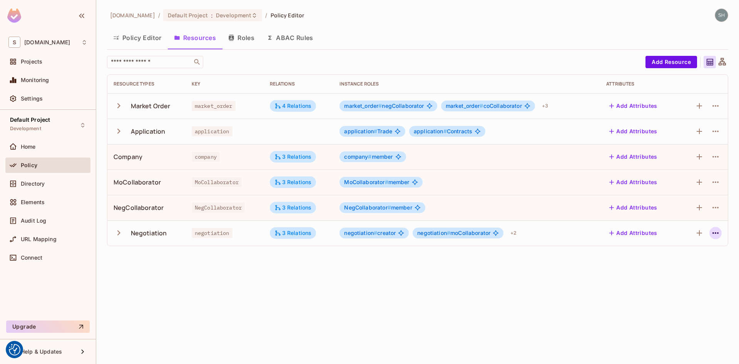
click at [717, 230] on icon "button" at bounding box center [715, 232] width 9 height 9
click at [691, 260] on div "Edit Resource" at bounding box center [682, 263] width 36 height 8
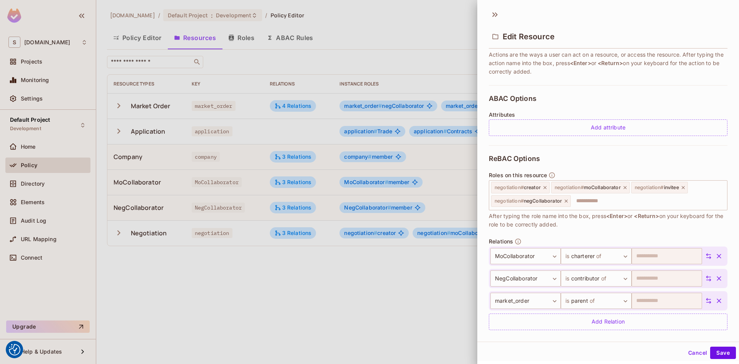
scroll to position [138, 0]
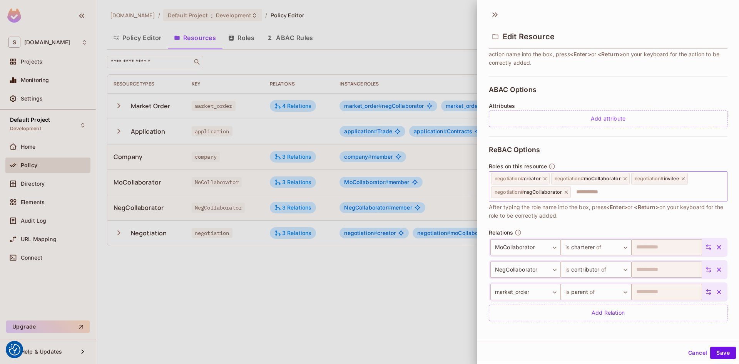
click at [683, 178] on icon at bounding box center [682, 178] width 5 height 5
click at [722, 351] on button "Save" at bounding box center [723, 352] width 26 height 12
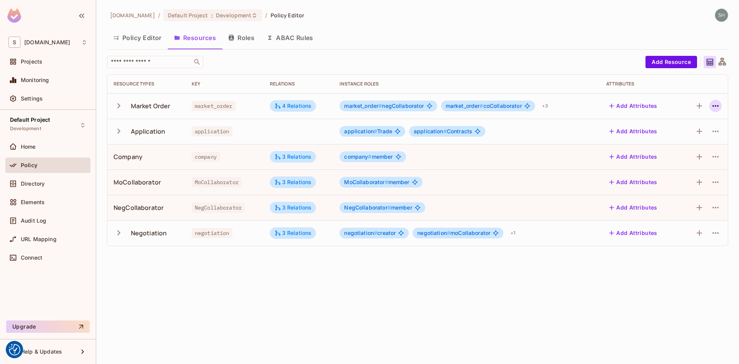
click at [715, 107] on icon "button" at bounding box center [715, 105] width 9 height 9
click at [694, 136] on div "Edit Resource" at bounding box center [682, 136] width 36 height 8
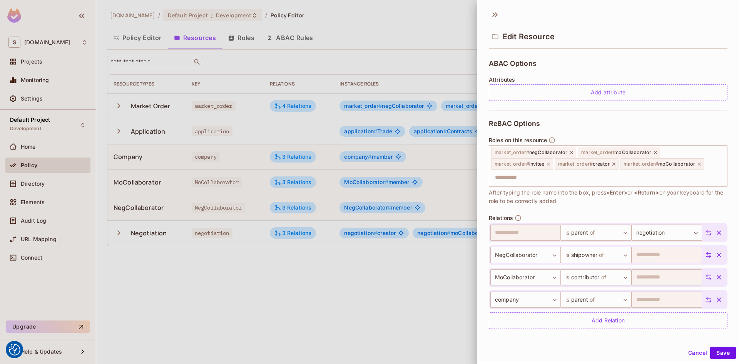
scroll to position [172, 0]
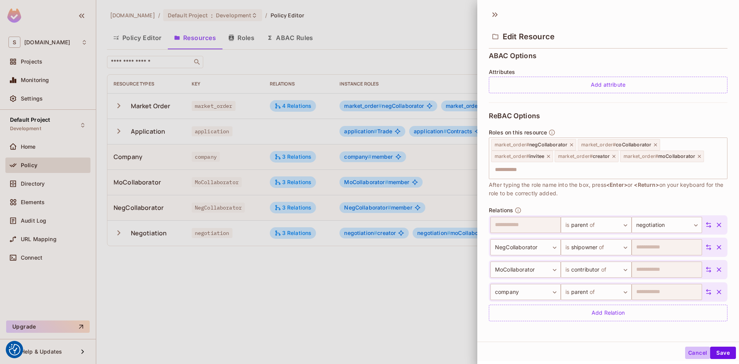
click at [689, 356] on button "Cancel" at bounding box center [697, 352] width 25 height 12
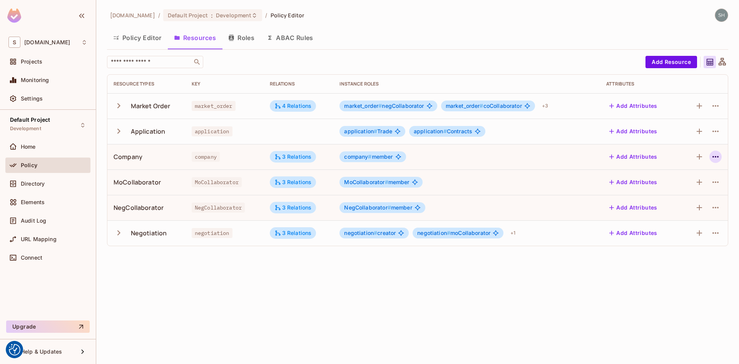
click at [720, 158] on icon "button" at bounding box center [715, 156] width 9 height 9
click at [689, 184] on div "Edit Resource" at bounding box center [682, 187] width 36 height 8
click at [717, 157] on icon "button" at bounding box center [715, 157] width 6 height 2
click at [673, 189] on div "Edit Resource" at bounding box center [682, 187] width 36 height 8
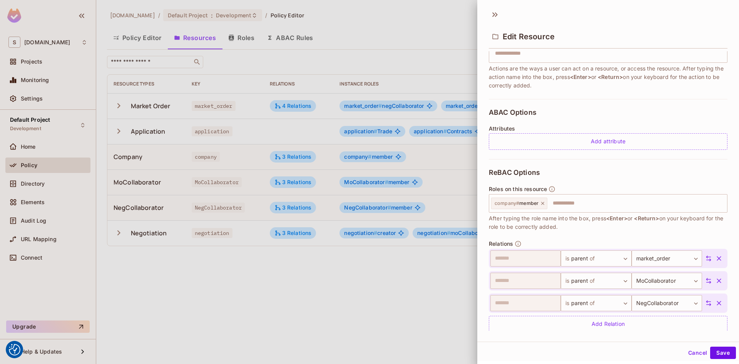
scroll to position [127, 0]
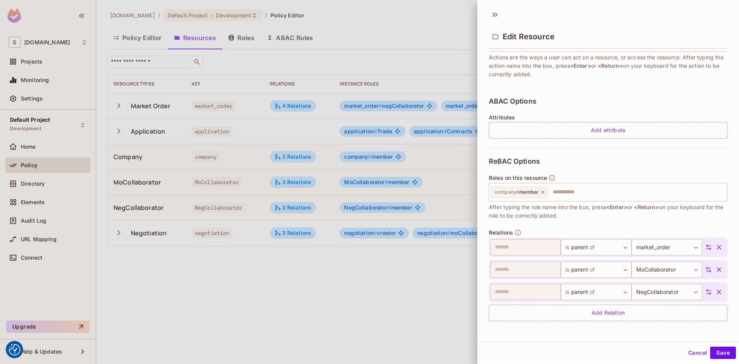
click at [689, 353] on button "Cancel" at bounding box center [697, 352] width 25 height 12
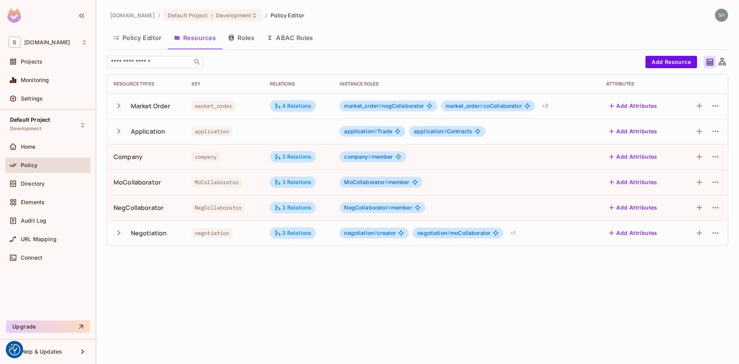
click at [132, 43] on button "Policy Editor" at bounding box center [137, 37] width 61 height 19
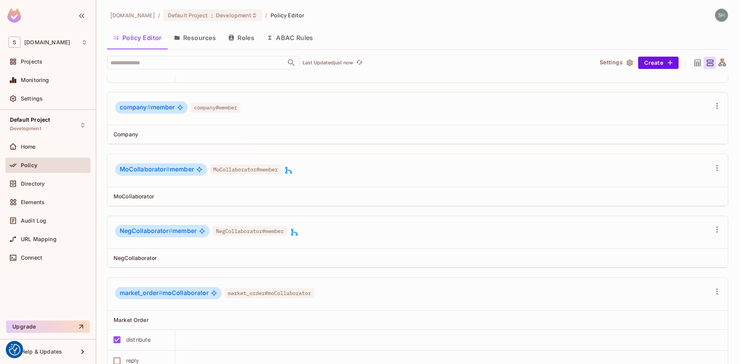
scroll to position [539, 0]
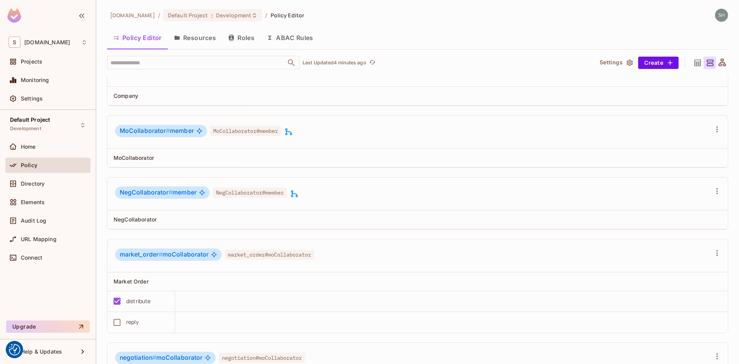
click at [199, 40] on button "Resources" at bounding box center [195, 37] width 54 height 19
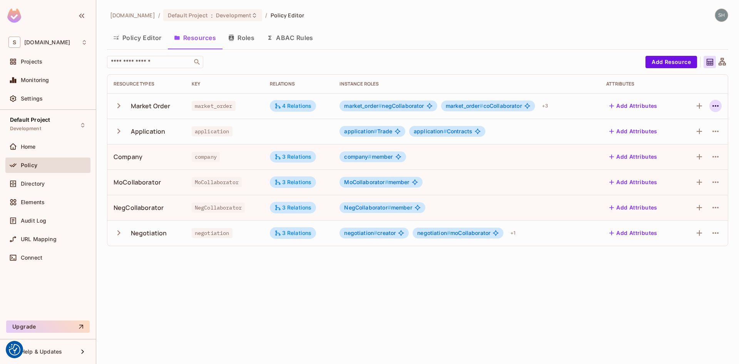
click at [713, 104] on icon "button" at bounding box center [715, 105] width 9 height 9
click at [691, 133] on div "Edit Resource" at bounding box center [682, 136] width 36 height 8
click at [716, 107] on icon "button" at bounding box center [715, 105] width 9 height 9
click at [689, 136] on div "Edit Resource" at bounding box center [682, 136] width 36 height 8
